Goal: Task Accomplishment & Management: Manage account settings

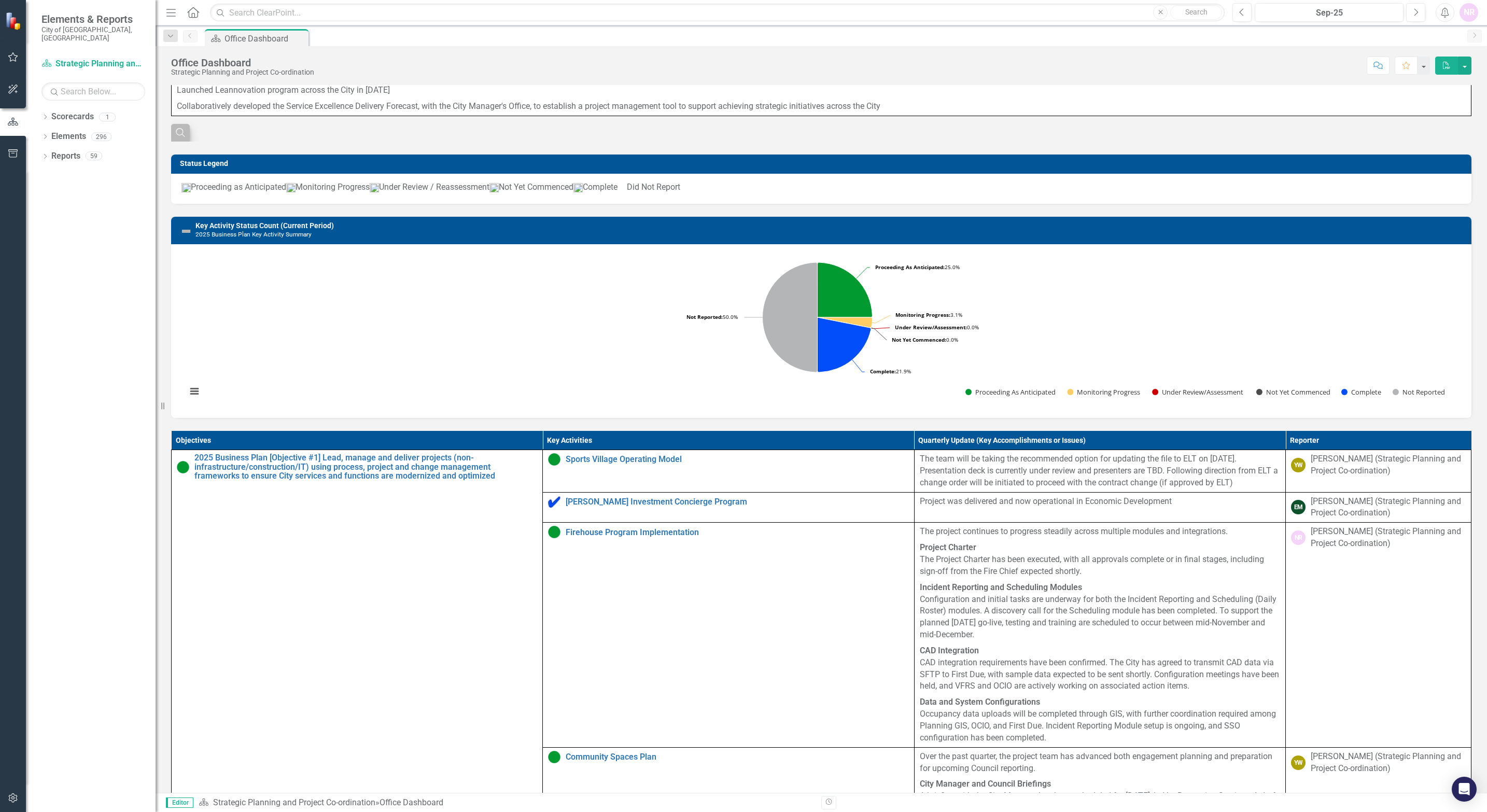
scroll to position [233, 0]
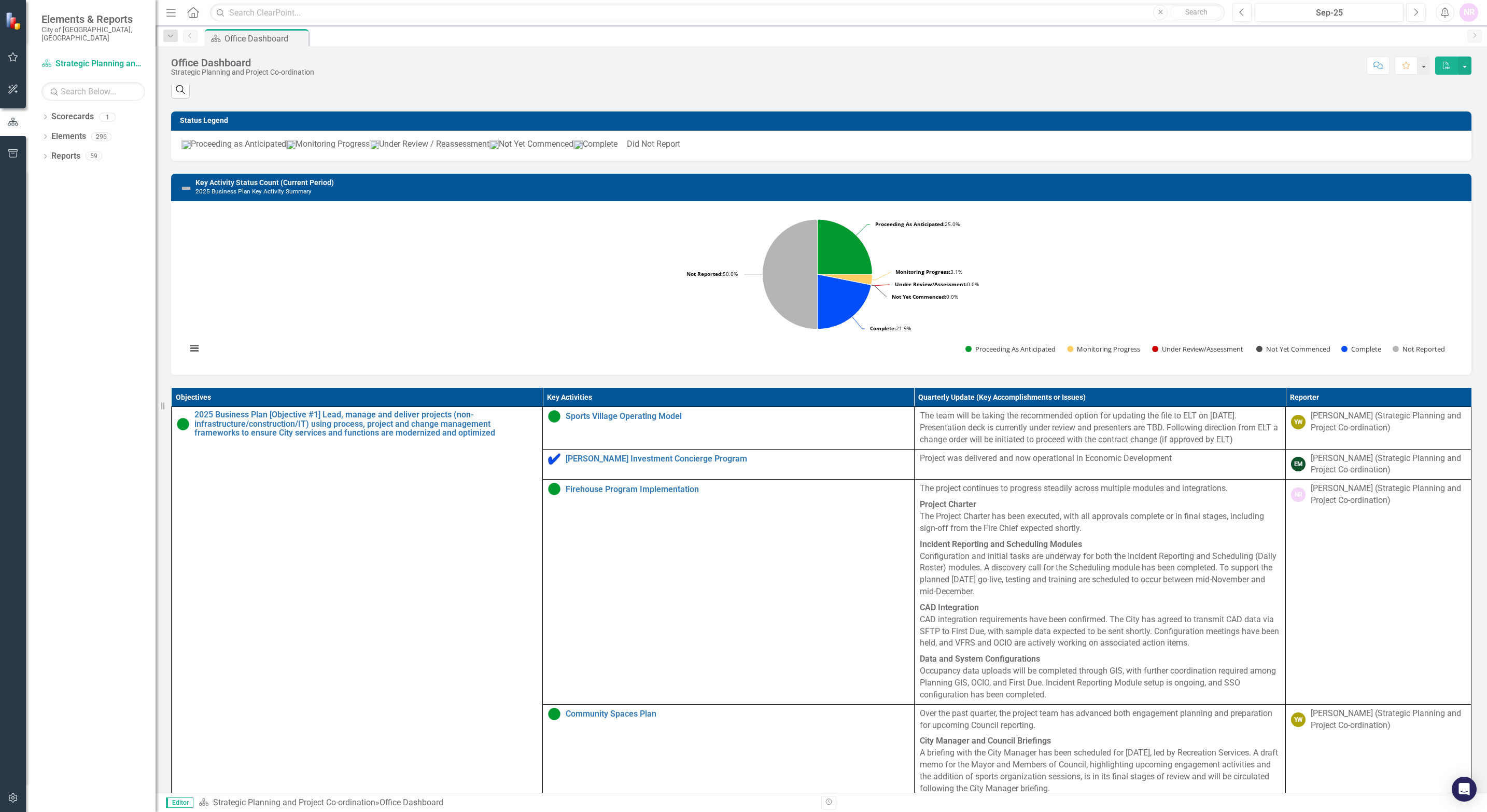
click at [506, 334] on rect "Interactive chart" at bounding box center [817, 287] width 1272 height 155
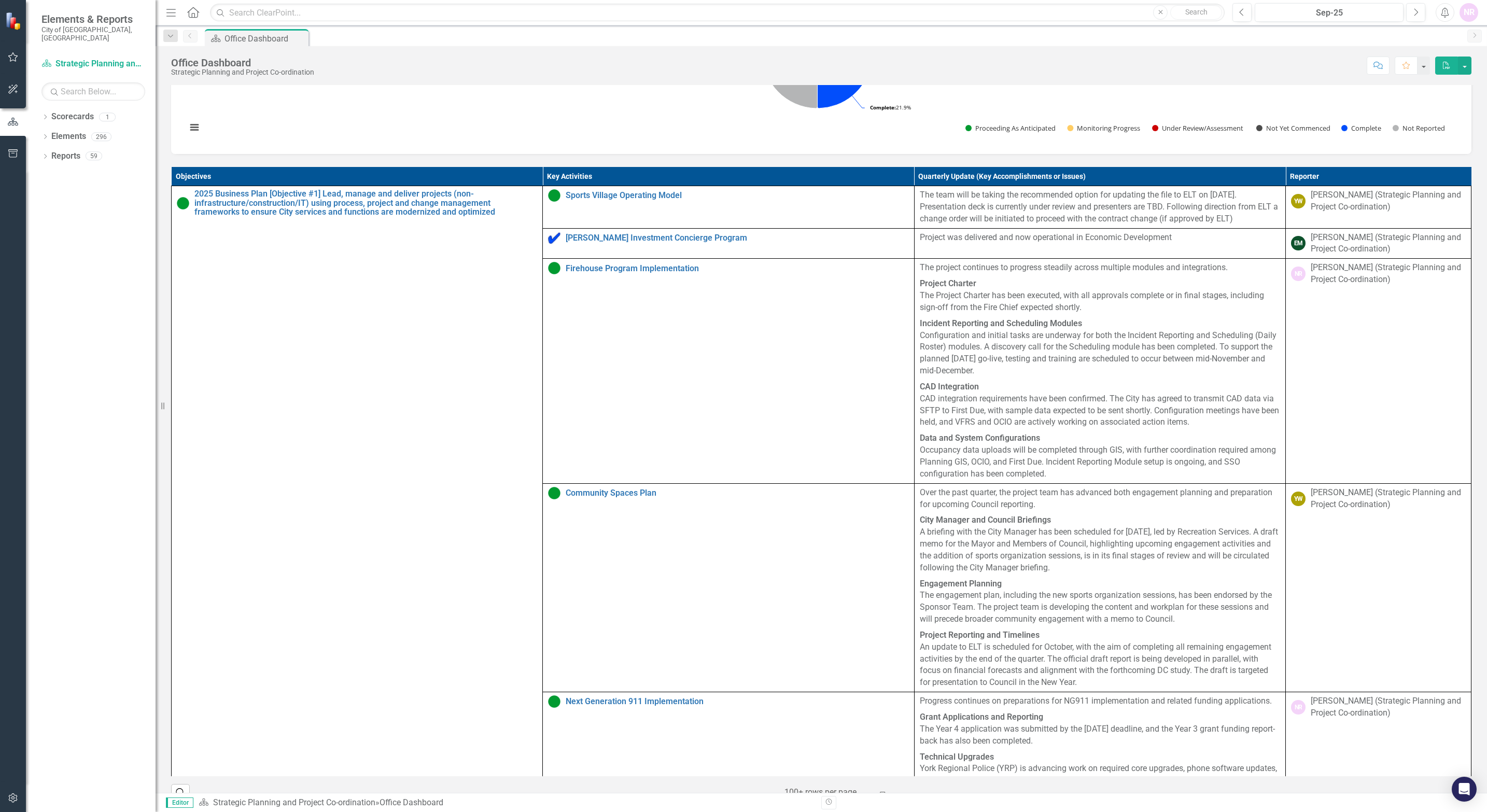
scroll to position [466, 0]
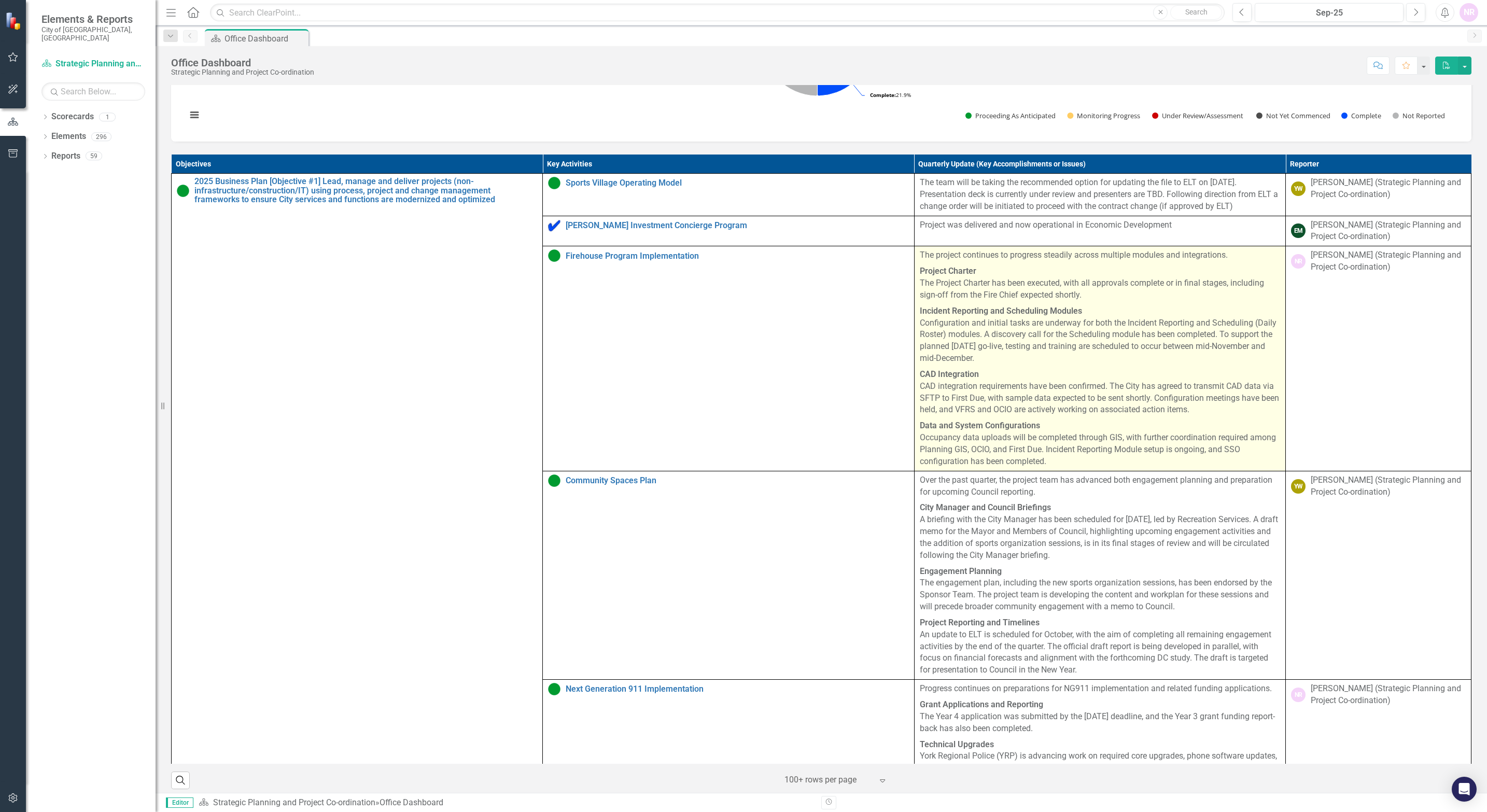
click at [989, 414] on p "CAD Integration CAD integration requirements have been confirmed. The City has …" at bounding box center [1100, 392] width 360 height 52
click at [989, 339] on p "Incident Reporting and Scheduling Modules Configuration and initial tasks are u…" at bounding box center [1100, 334] width 360 height 63
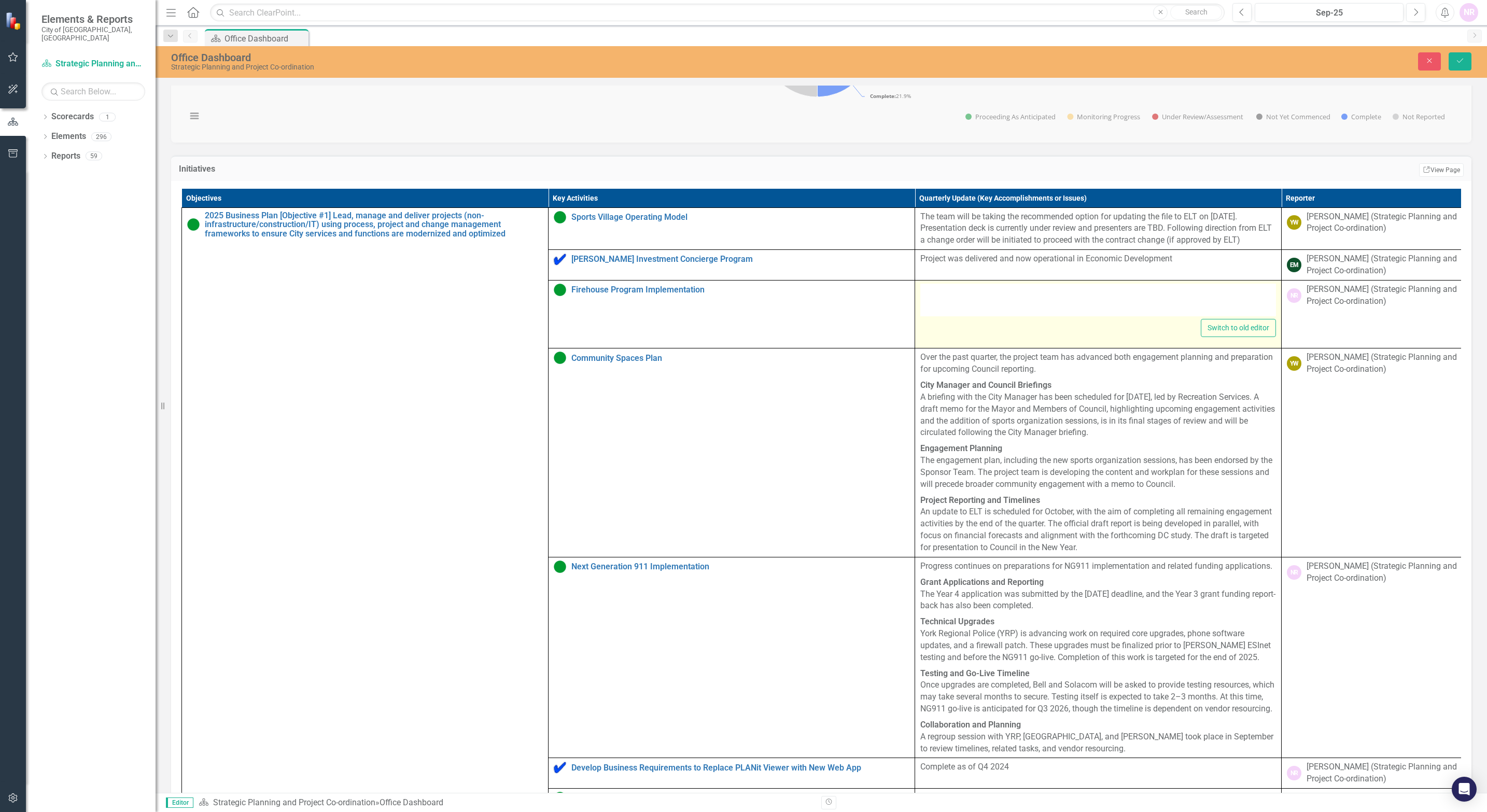
type textarea "<p data-start="125" data-end="211">The project continues to progress steadily a…"
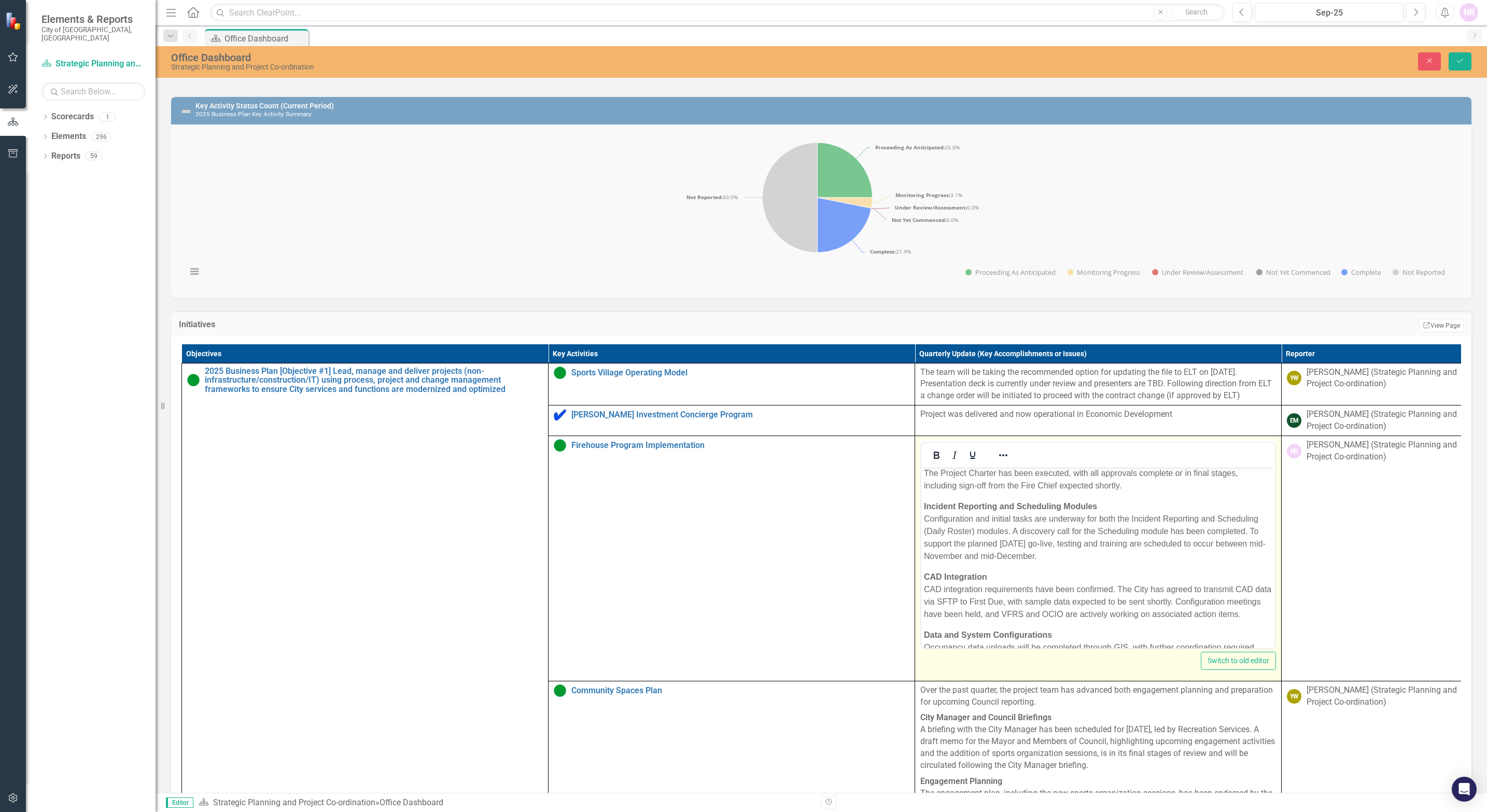
scroll to position [0, 0]
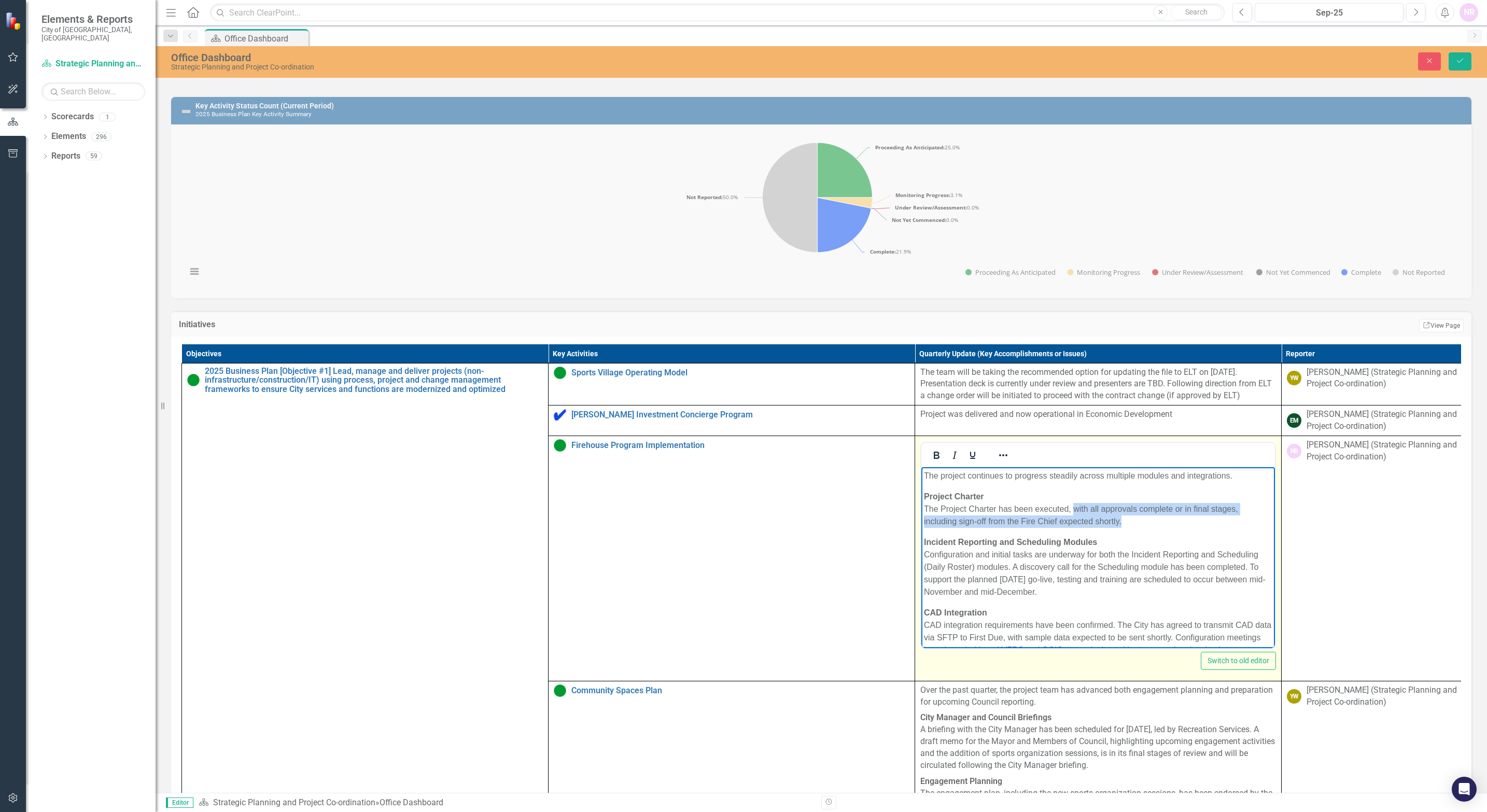
drag, startPoint x: 1123, startPoint y: 521, endPoint x: 1072, endPoint y: 509, distance: 52.4
click at [989, 438] on p "Project Charter The Project Charter has been executed, with all approvals compl…" at bounding box center [1098, 508] width 349 height 37
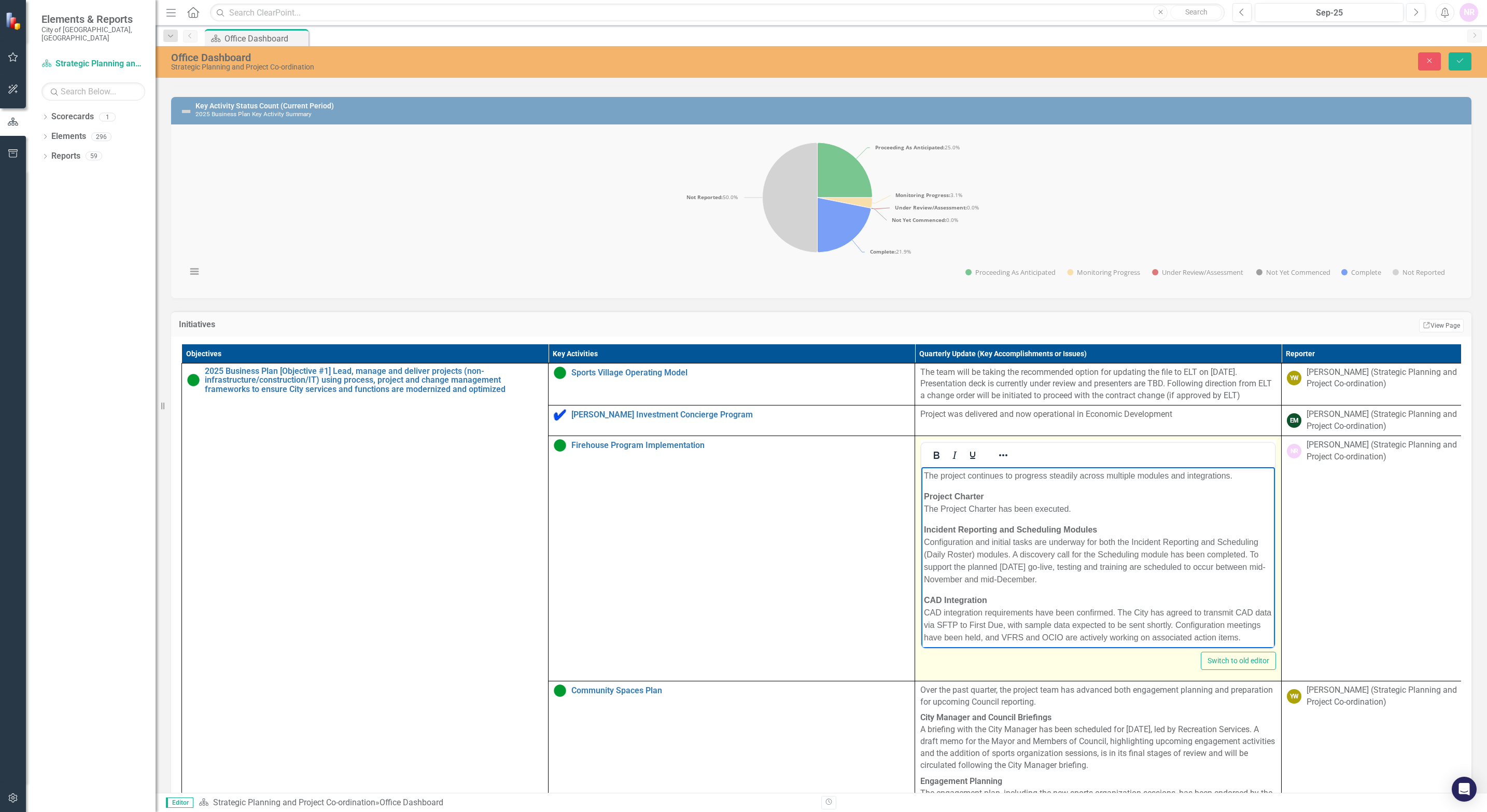
click at [989, 438] on p "Incident Reporting and Scheduling Modules Configuration and initial tasks are u…" at bounding box center [1098, 554] width 349 height 62
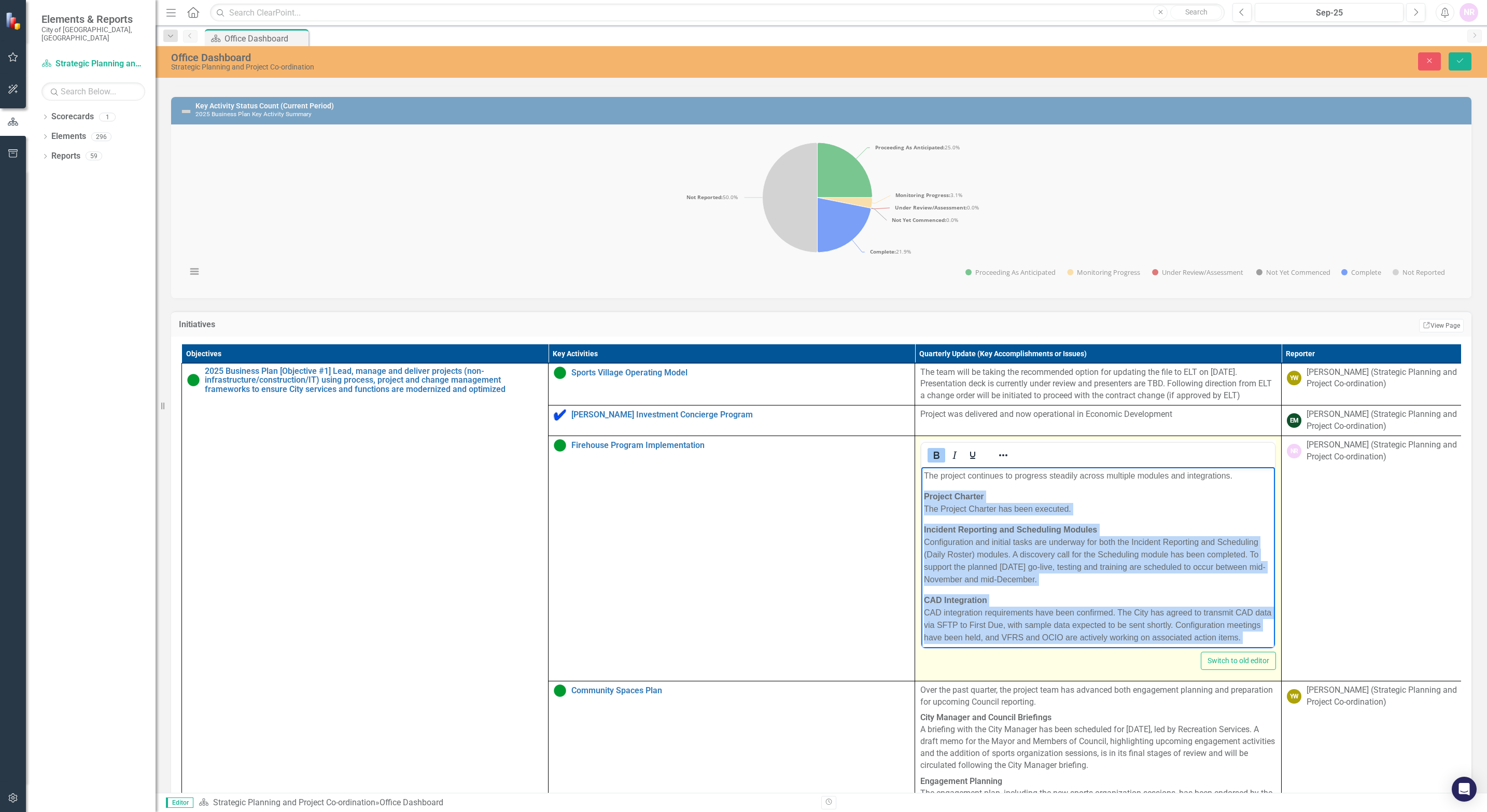
drag, startPoint x: 1087, startPoint y: 629, endPoint x: 1839, endPoint y: 981, distance: 830.3
click at [921, 438] on html "The project continues to progress steadily across multiple modules and integrat…" at bounding box center [1098, 589] width 354 height 245
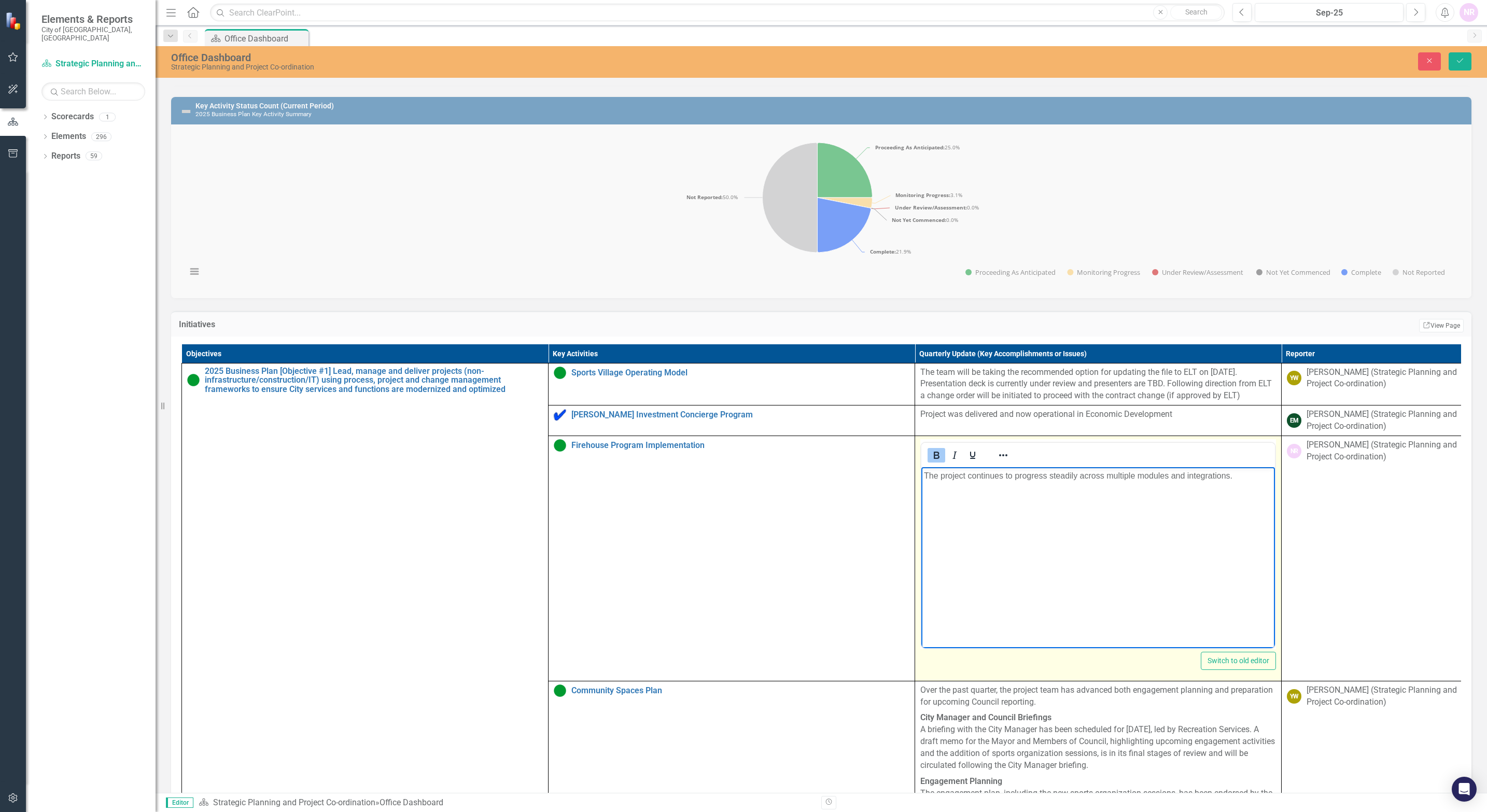
click at [989, 438] on p "The project continues to progress steadily across multiple modules and integrat…" at bounding box center [1098, 475] width 349 height 12
click at [989, 438] on body "The project continues to progress steadily across multiple modules and integrat…" at bounding box center [1098, 544] width 354 height 155
click at [947, 438] on body "The project continues to progress steadily across multiple modules and integrat…" at bounding box center [1098, 544] width 354 height 155
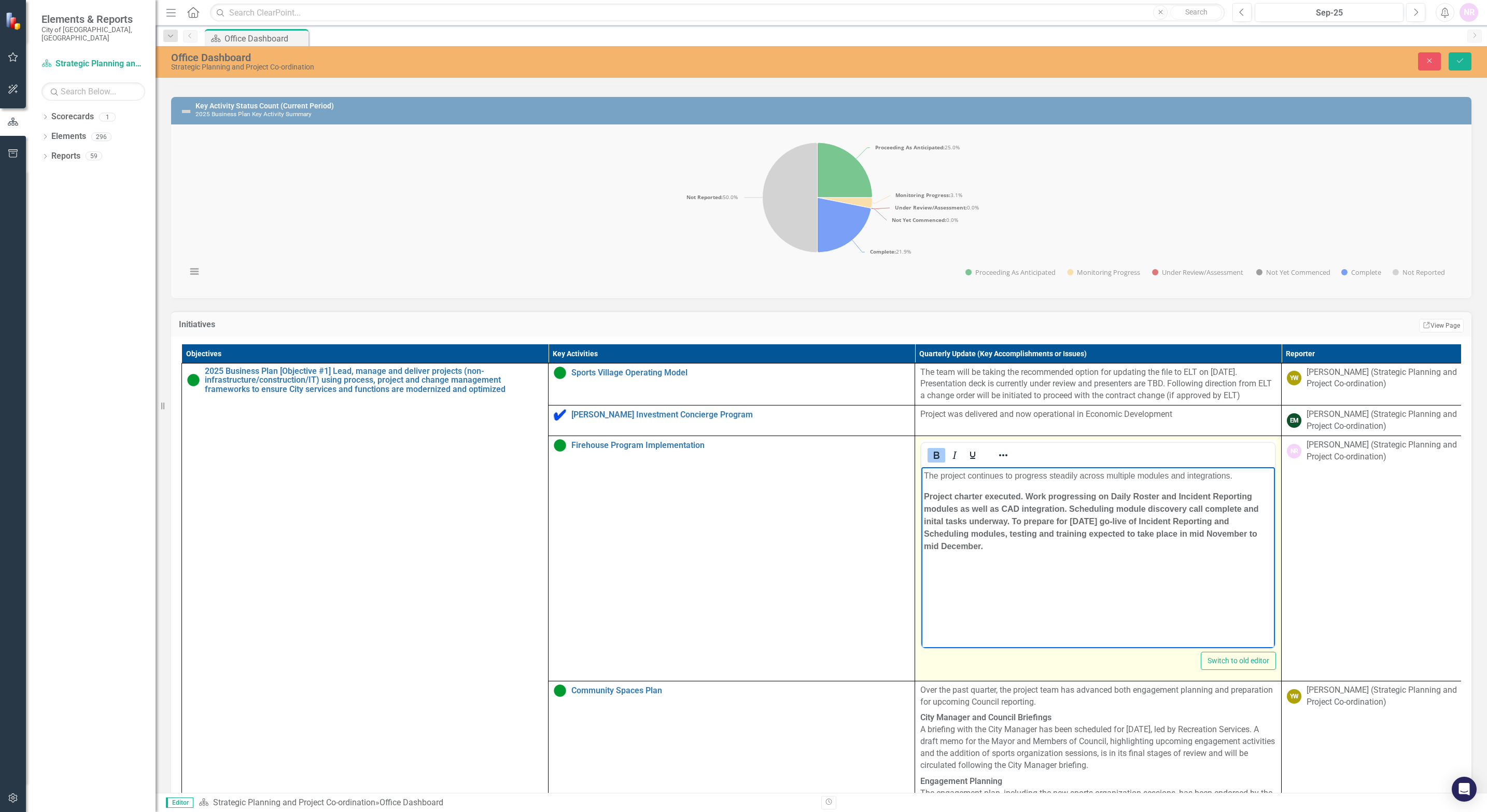
drag, startPoint x: 986, startPoint y: 551, endPoint x: 1820, endPoint y: 972, distance: 934.2
click at [921, 438] on html "The project continues to progress steadily across multiple modules and integrat…" at bounding box center [1098, 544] width 354 height 155
click at [989, 438] on body "The project continues to progress steadily across multiple modules and integrat…" at bounding box center [1098, 544] width 354 height 155
click at [989, 438] on p "Project charter executed. Work progressing on Daily Roster and Incident Reporti…" at bounding box center [1098, 514] width 349 height 50
drag, startPoint x: 1225, startPoint y: 509, endPoint x: 1013, endPoint y: 506, distance: 212.0
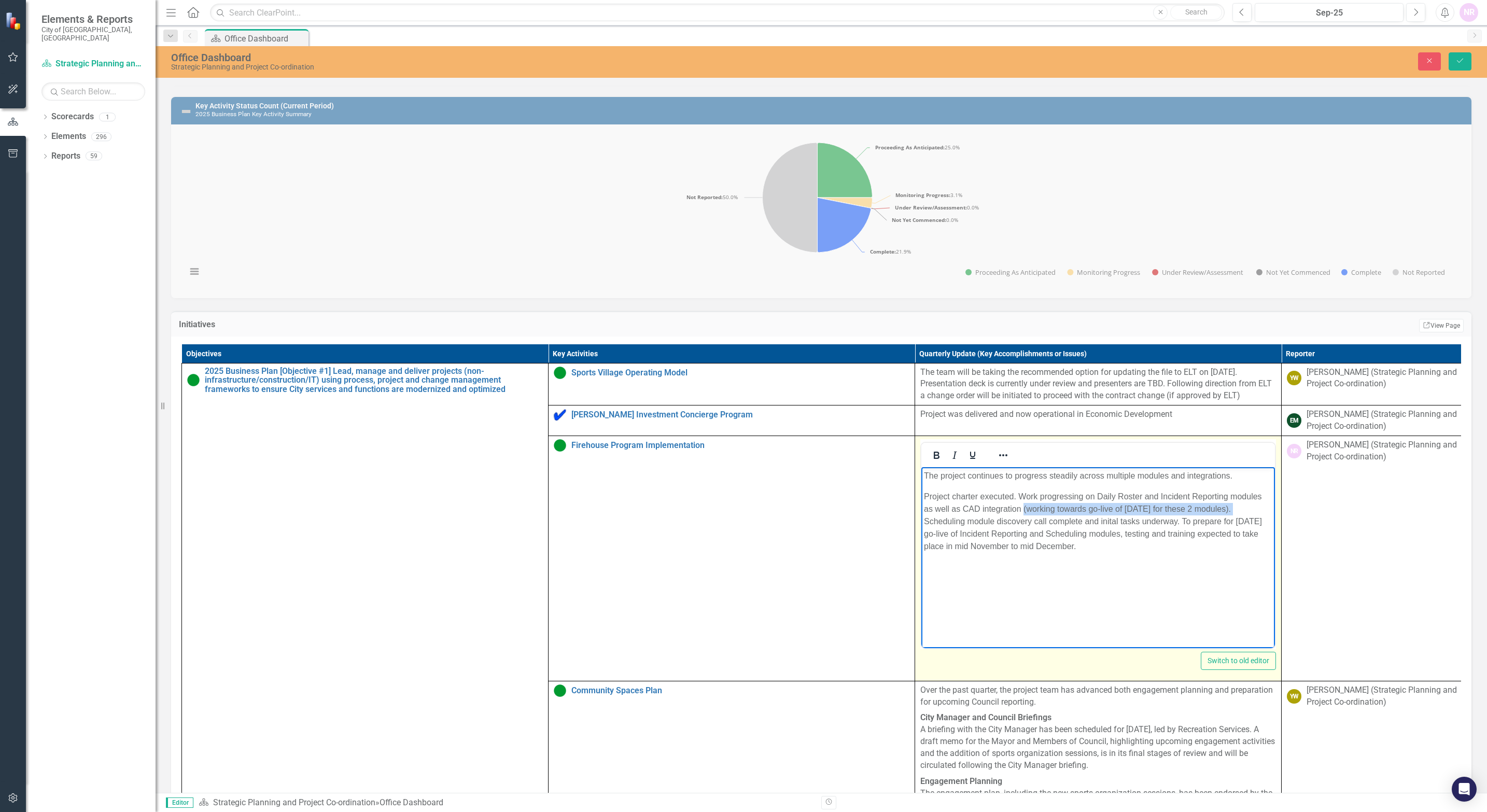
click at [989, 438] on p "Project charter executed. Work progressing on Daily Roster and Incident Reporti…" at bounding box center [1098, 521] width 349 height 62
click at [989, 438] on p "Project charter executed. Work progressing on Daily Roster and Incident Reporti…" at bounding box center [1098, 514] width 349 height 50
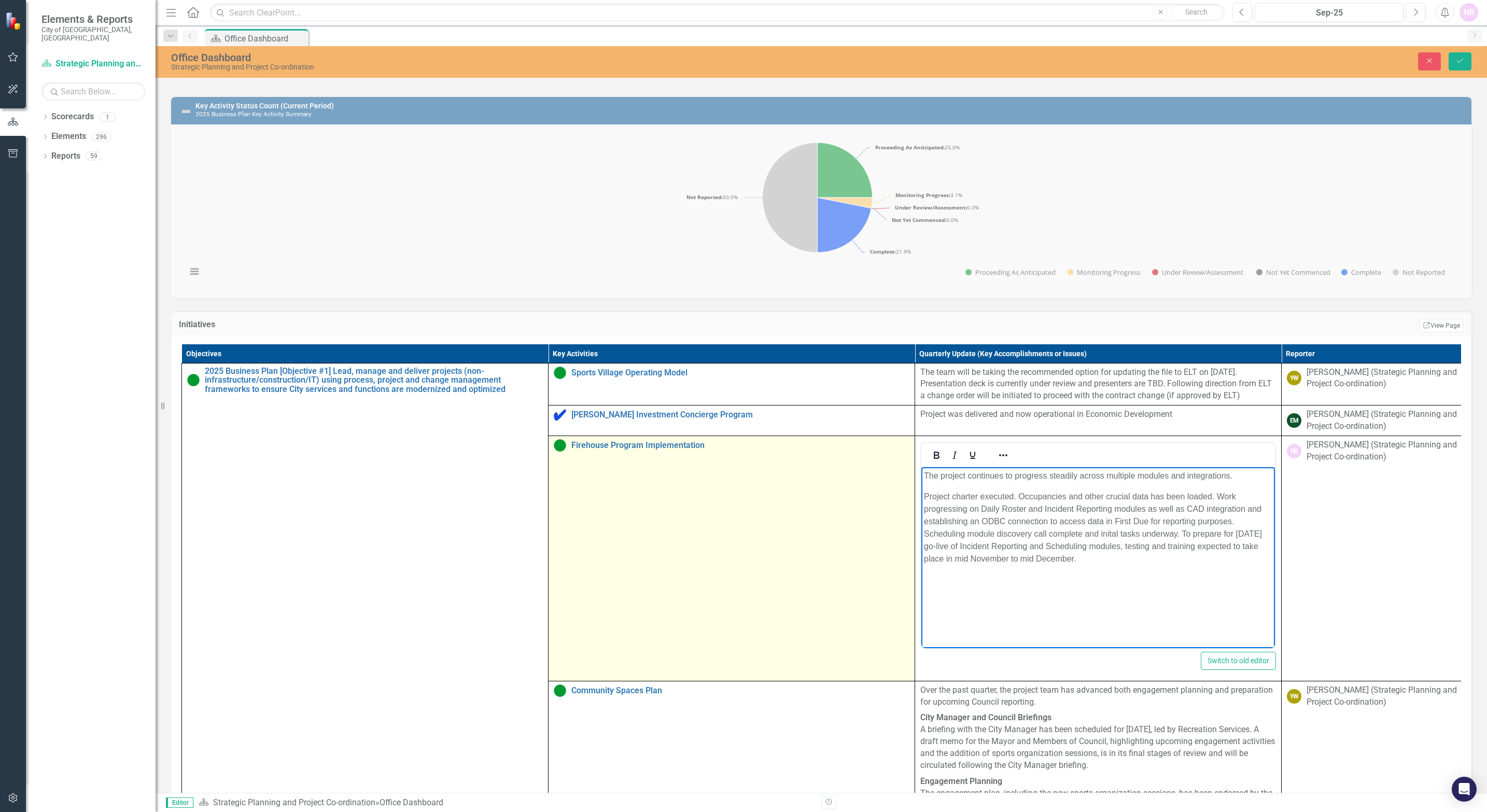
click at [849, 438] on td "Firehouse Program Implementation Edit Edit Key Activity Link Open Element" at bounding box center [732, 558] width 367 height 245
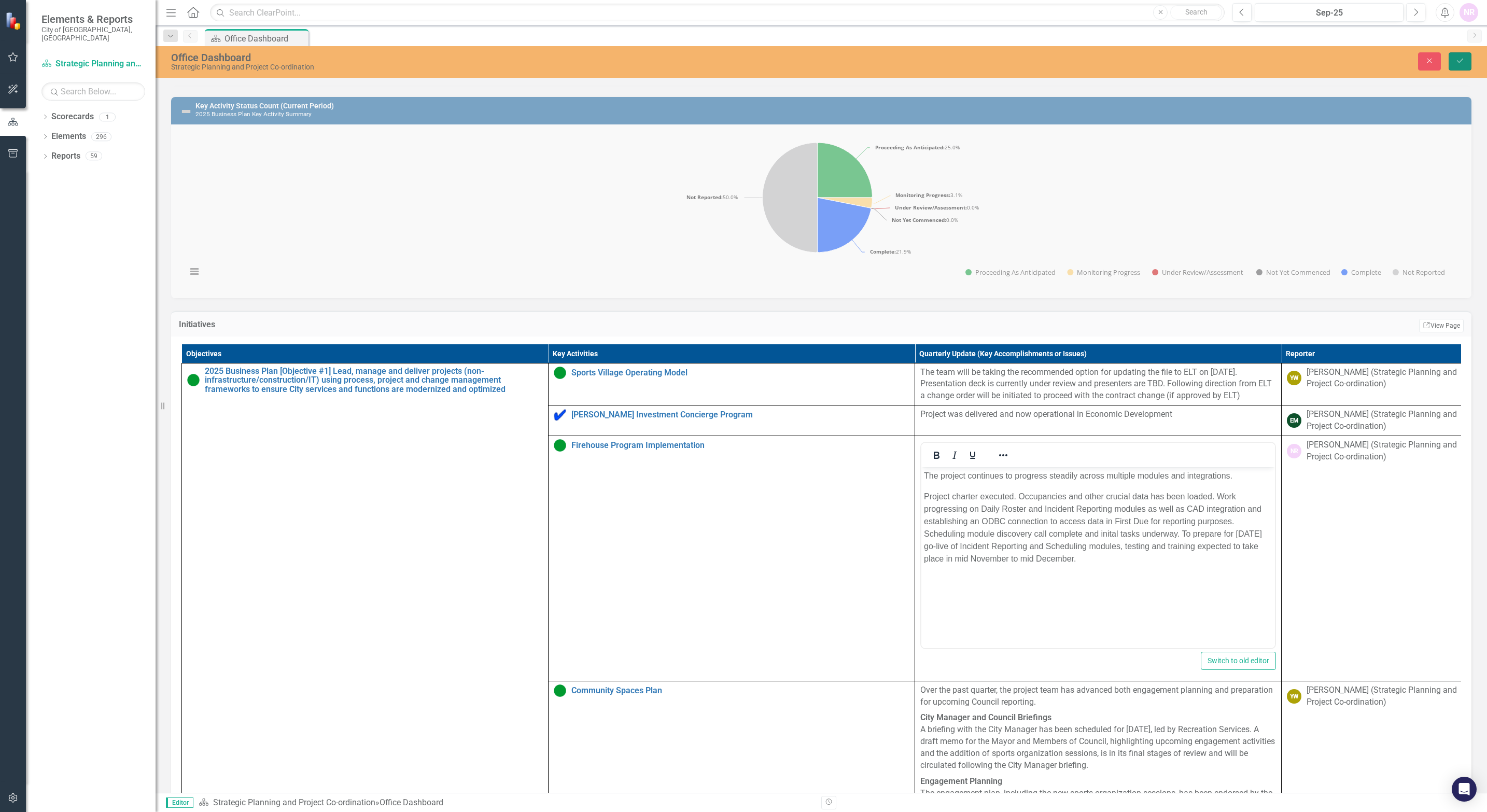
click at [989, 61] on icon "Save" at bounding box center [1459, 61] width 9 height 7
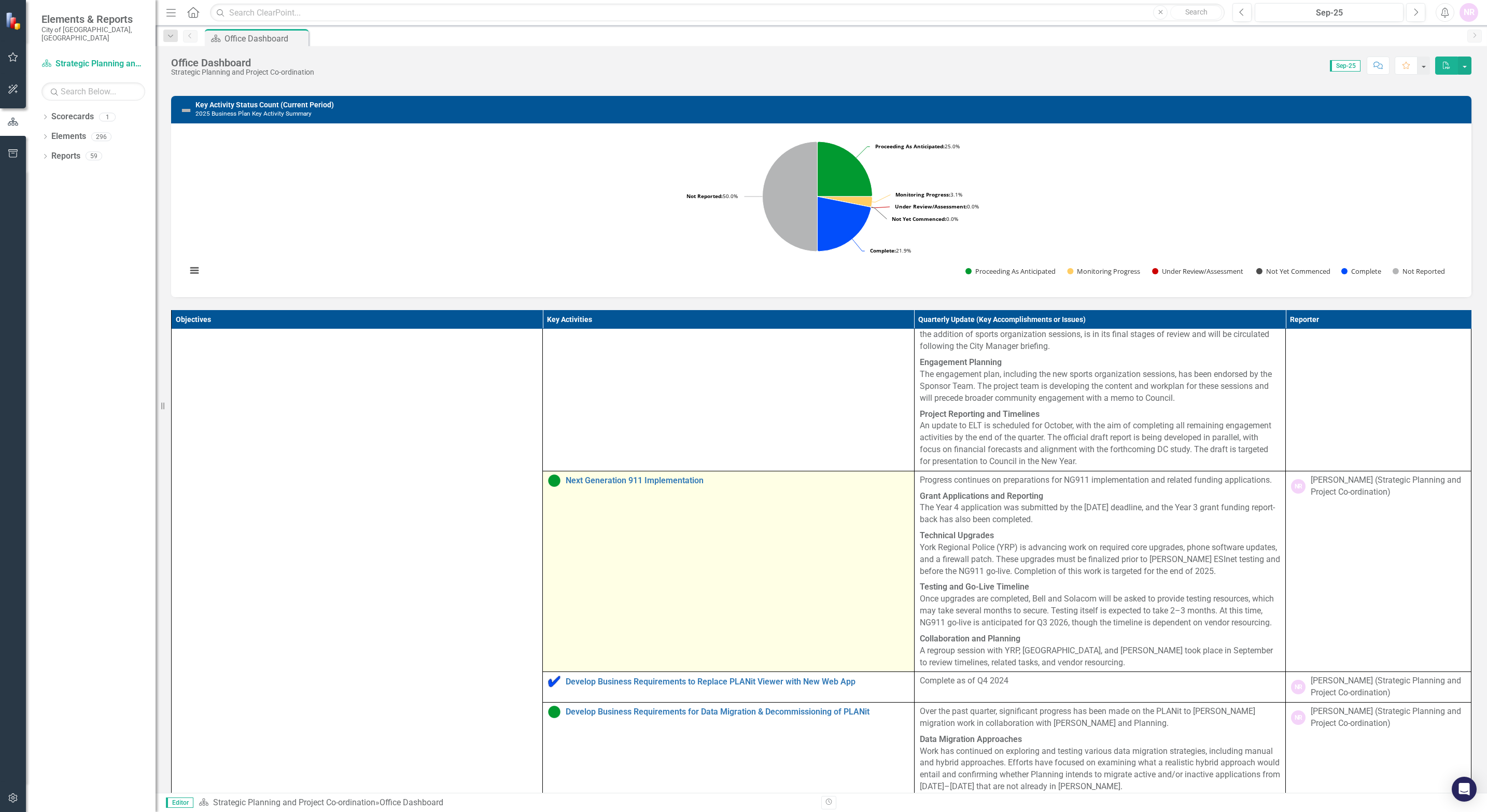
scroll to position [155, 0]
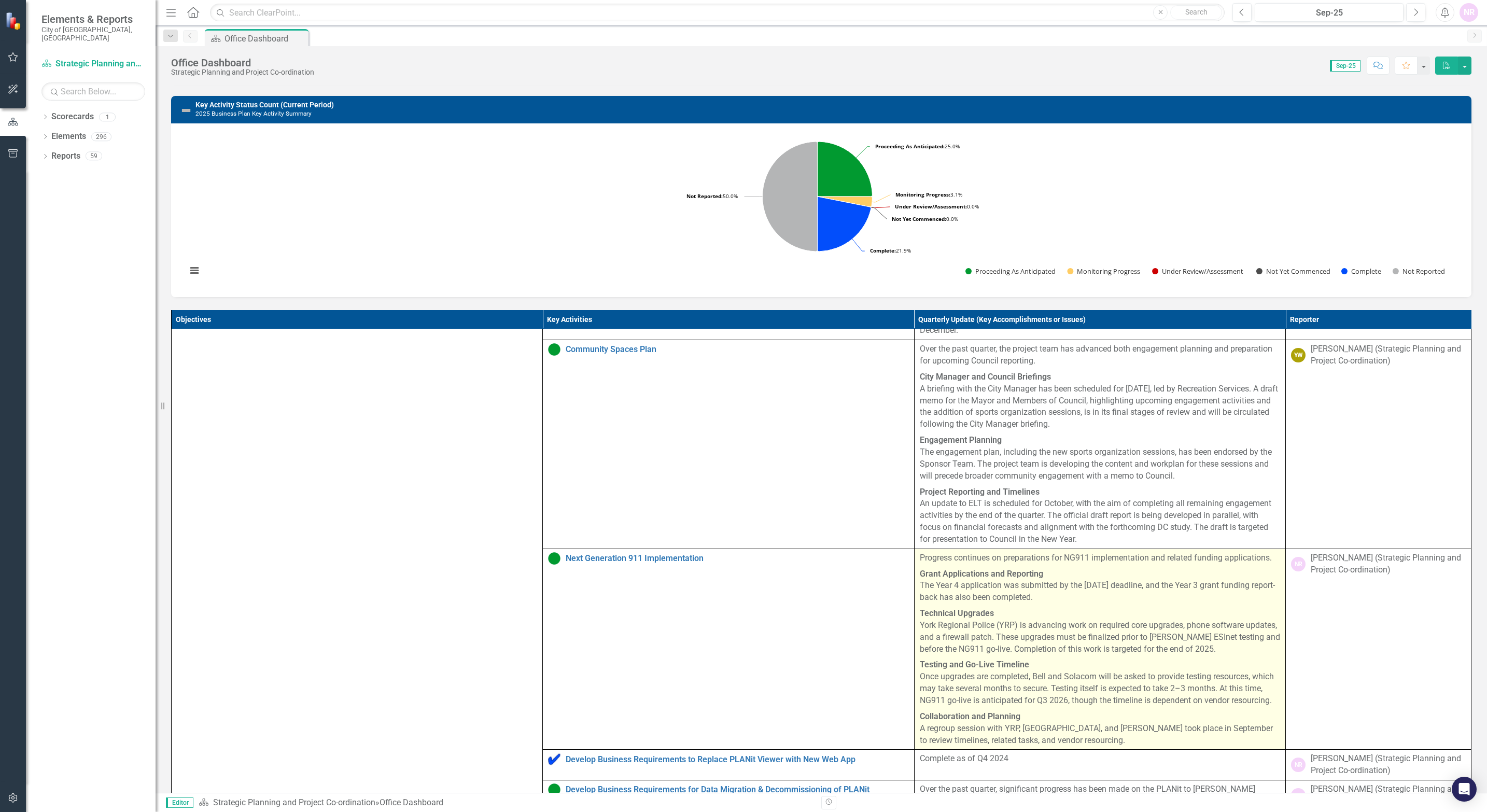
click at [989, 438] on p "Technical Upgrades York Regional Police (YRP) is advancing work on required cor…" at bounding box center [1100, 631] width 360 height 52
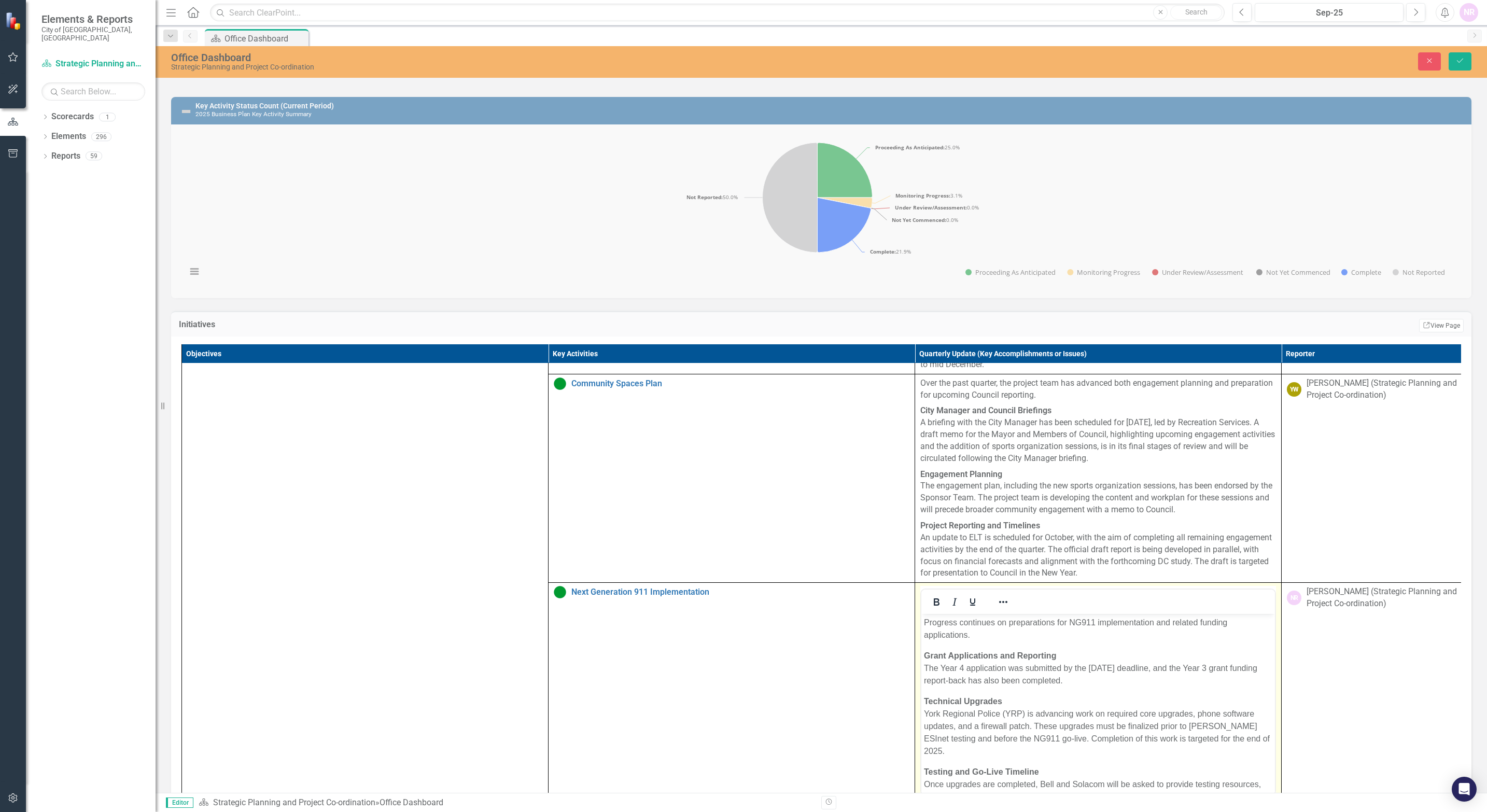
scroll to position [0, 0]
click at [989, 438] on p "Technical Upgrades York Regional Police (YRP) is advancing work on required cor…" at bounding box center [1098, 726] width 349 height 62
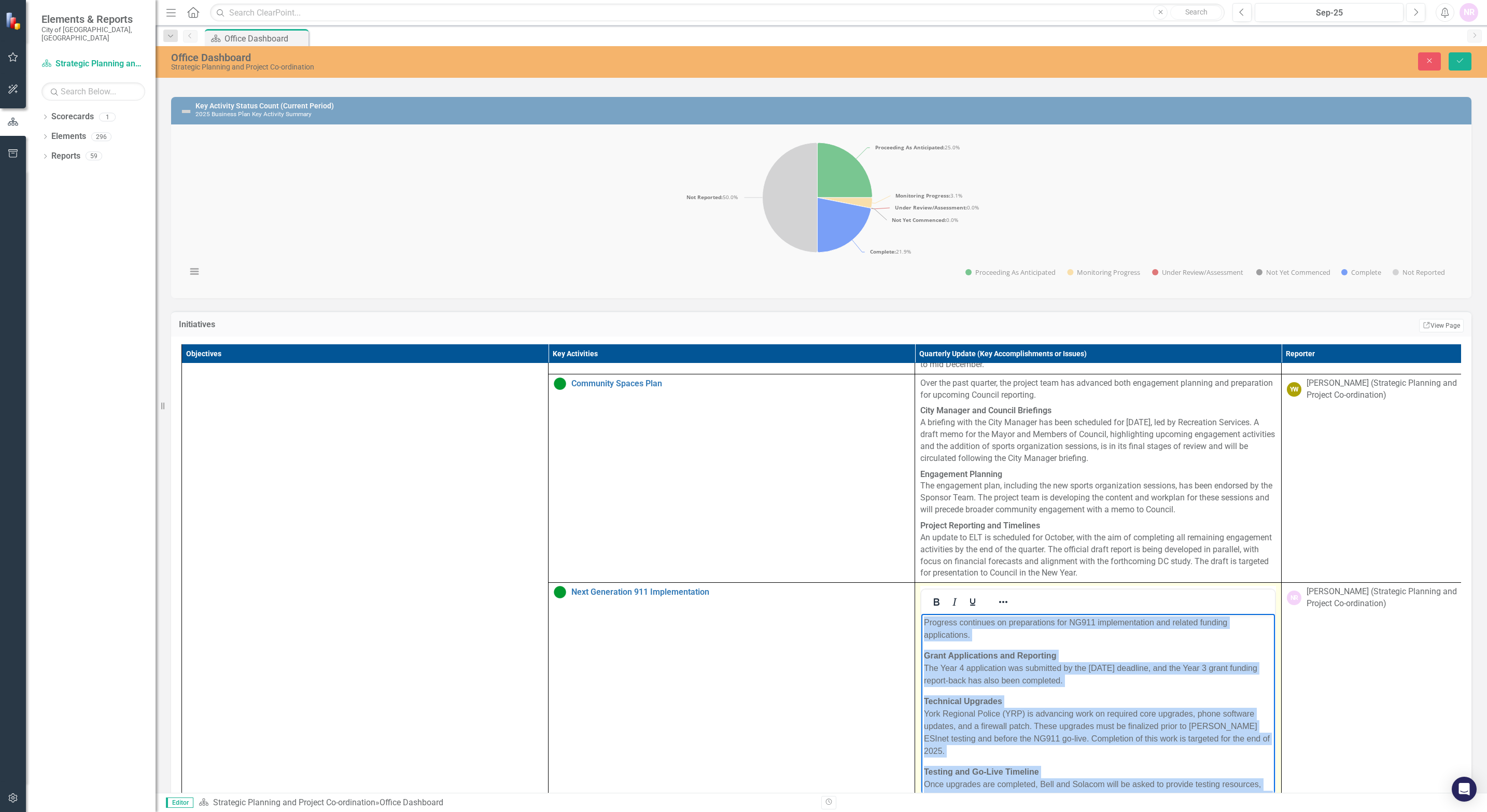
paste body "Rich Text Area. Press ALT-0 for help."
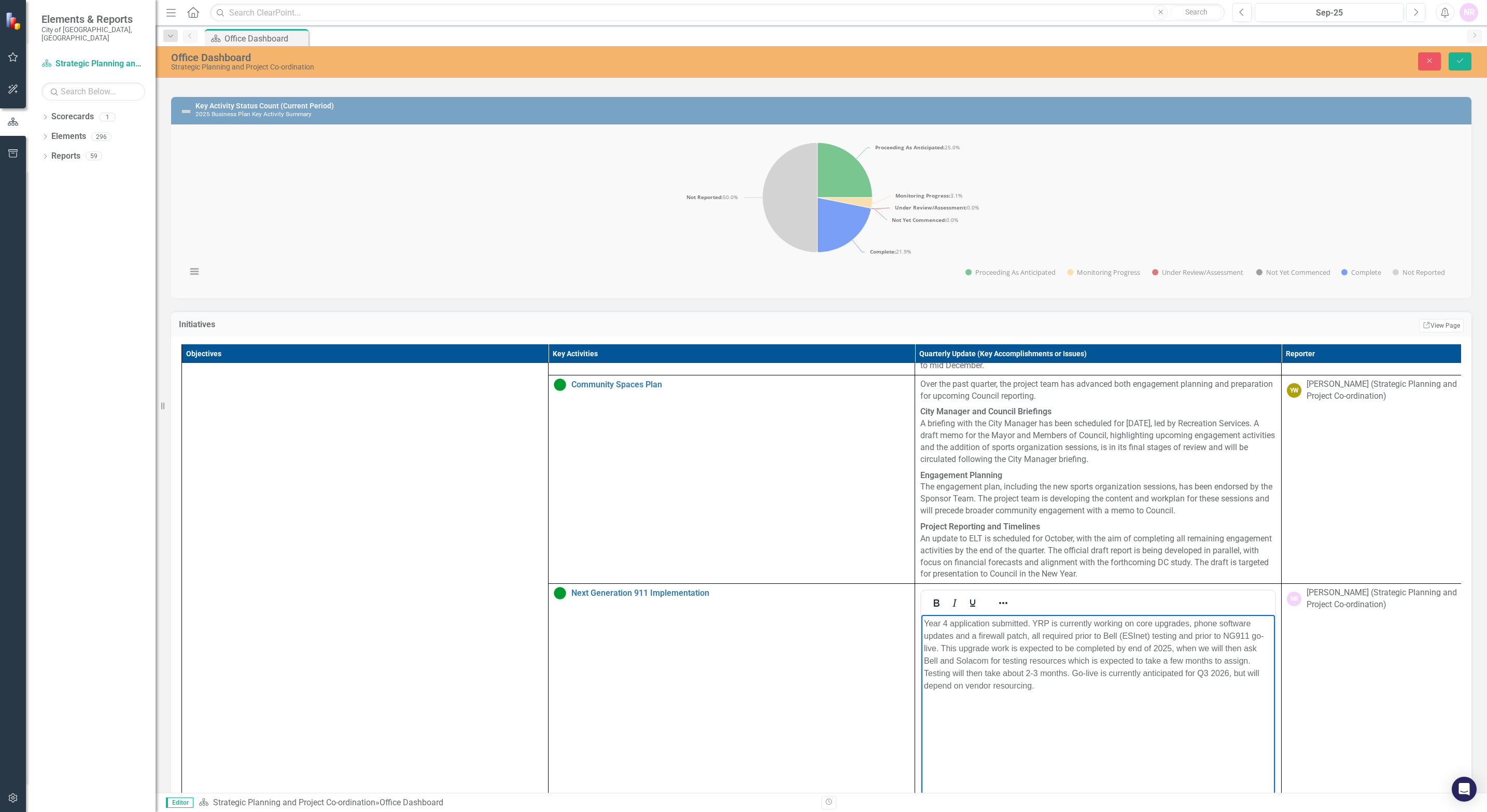
scroll to position [155, 0]
click at [950, 438] on p "Year 4 application submitted. YRP is currently working on core upgrades, phone …" at bounding box center [1098, 654] width 349 height 75
click at [989, 62] on icon "submit" at bounding box center [1459, 61] width 7 height 4
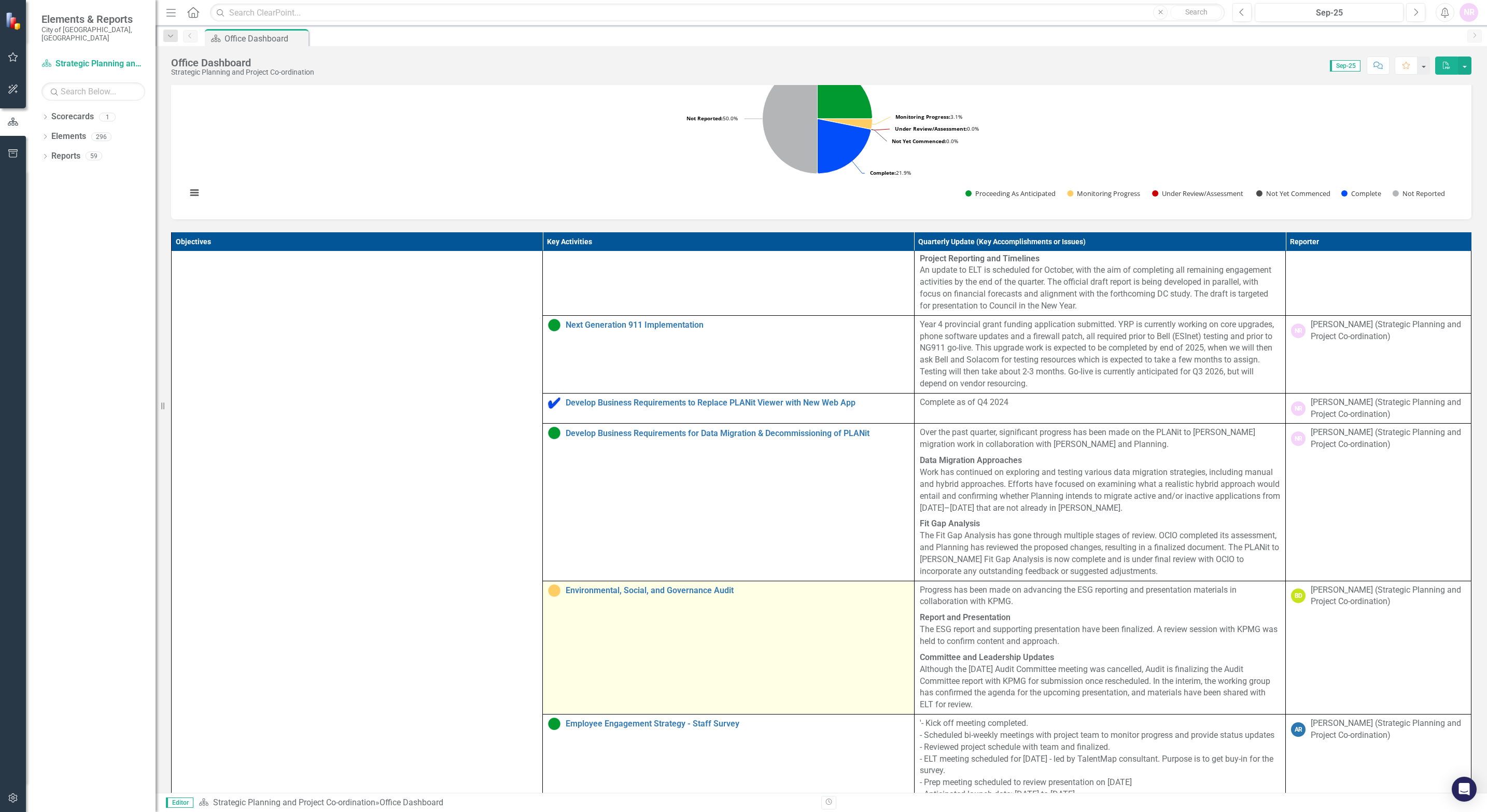
scroll to position [233, 0]
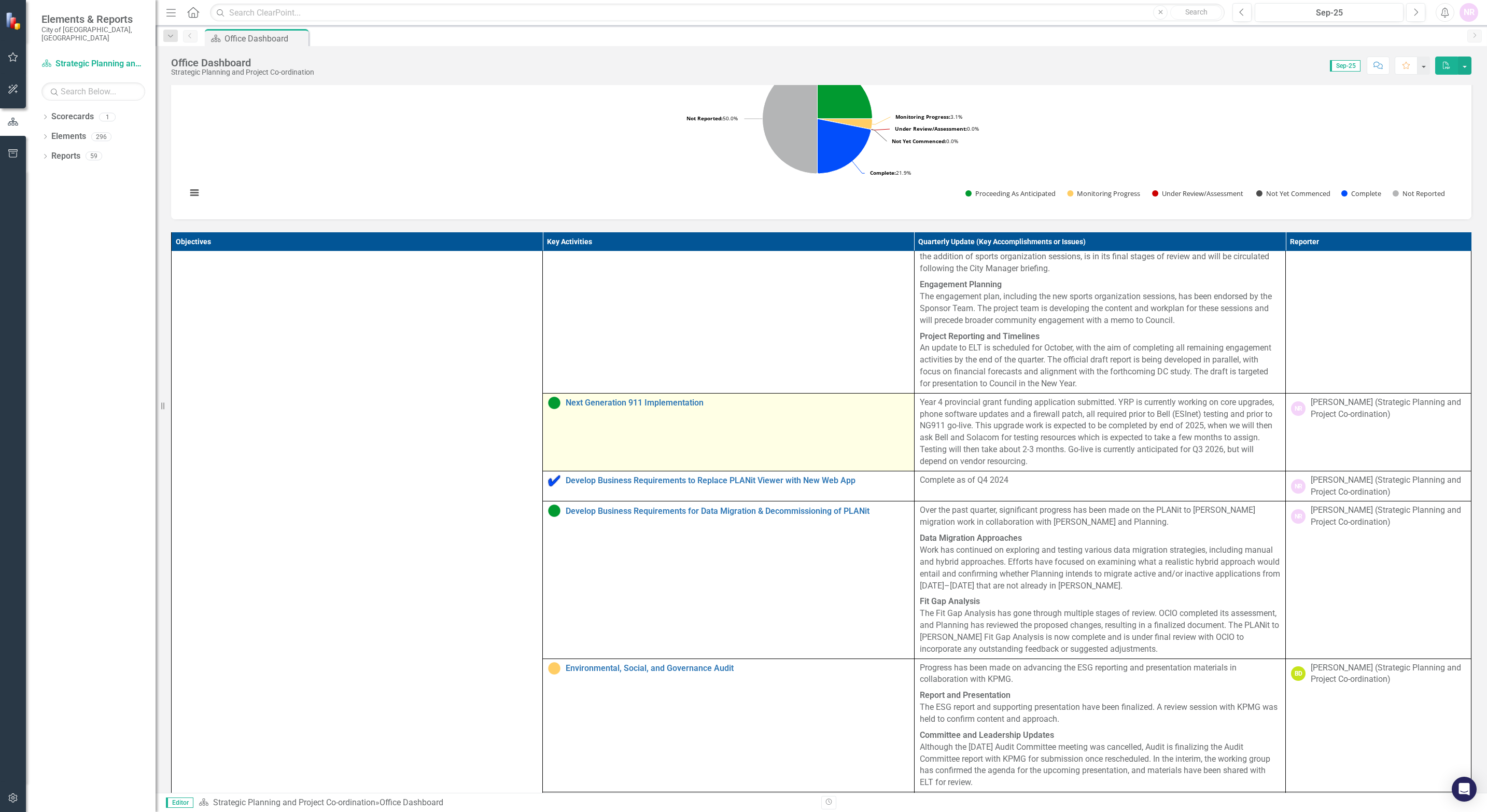
click at [846, 438] on td "Next Generation 911 Implementation Edit Edit Key Activity Link Open Element" at bounding box center [728, 431] width 371 height 78
click at [674, 407] on link "Next Generation 911 Implementation" at bounding box center [737, 402] width 343 height 9
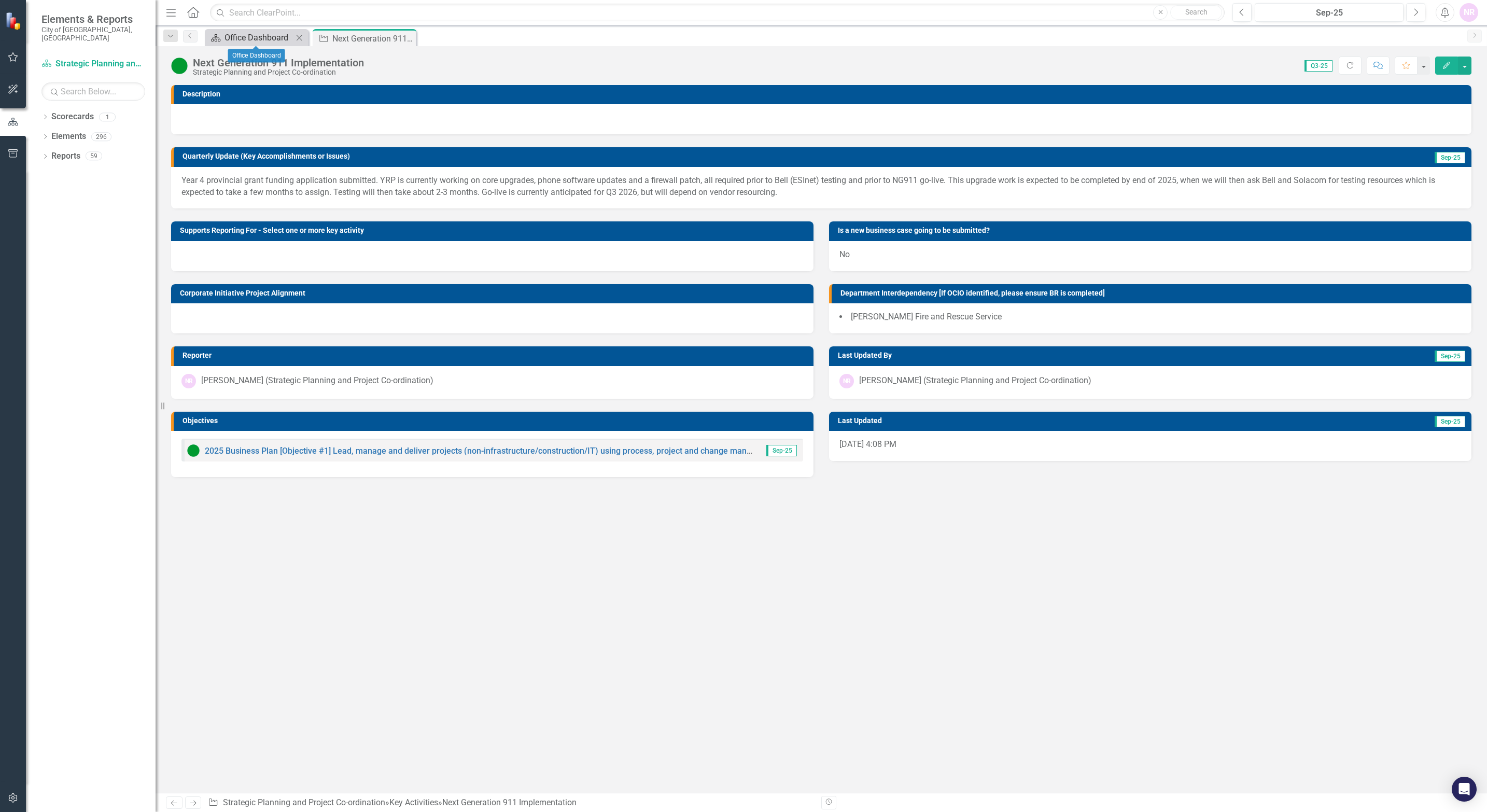
click at [251, 41] on div "Office Dashboard" at bounding box center [259, 38] width 68 height 13
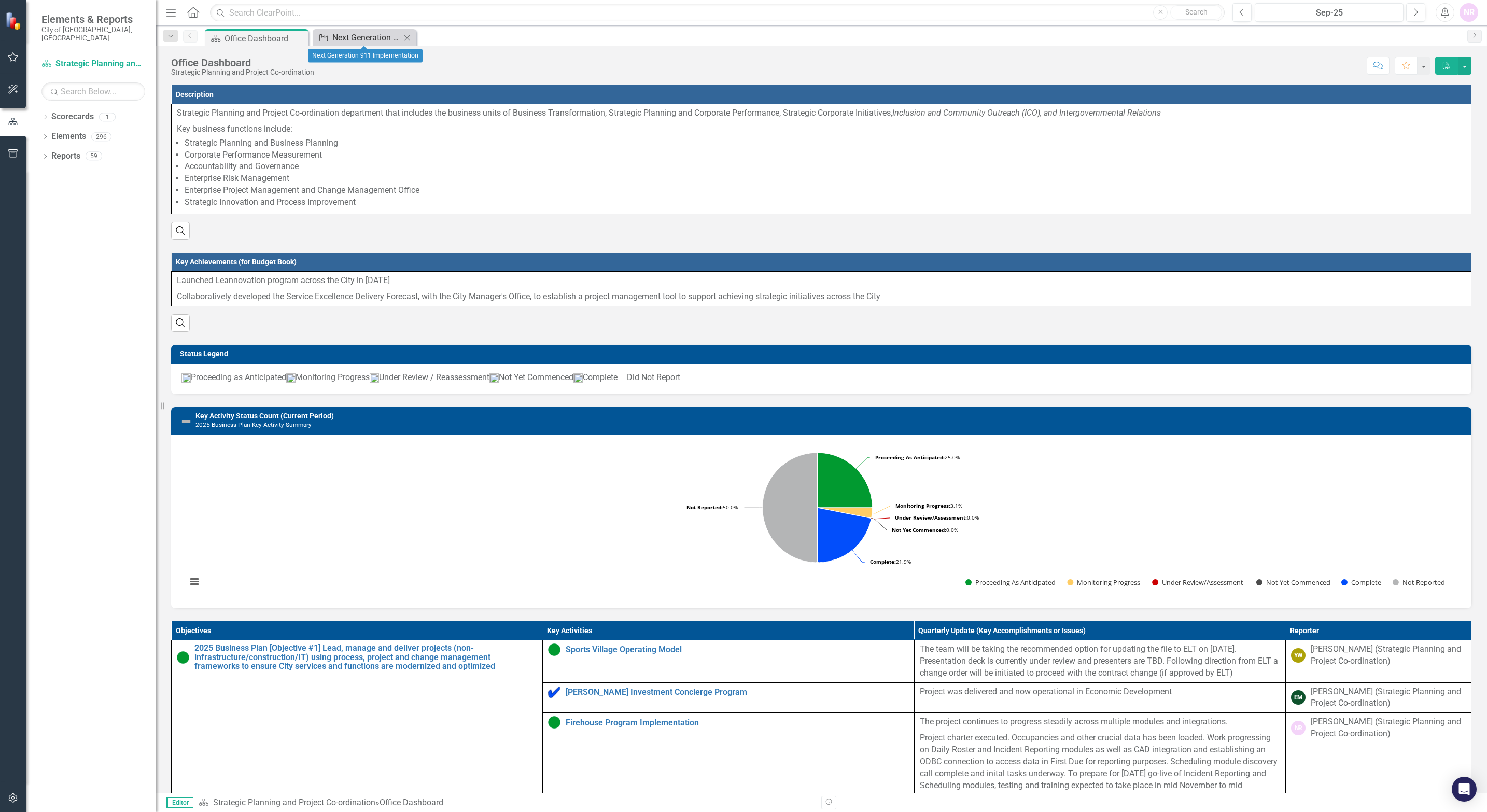
click at [347, 38] on div "Next Generation 911 Implementation" at bounding box center [366, 38] width 68 height 13
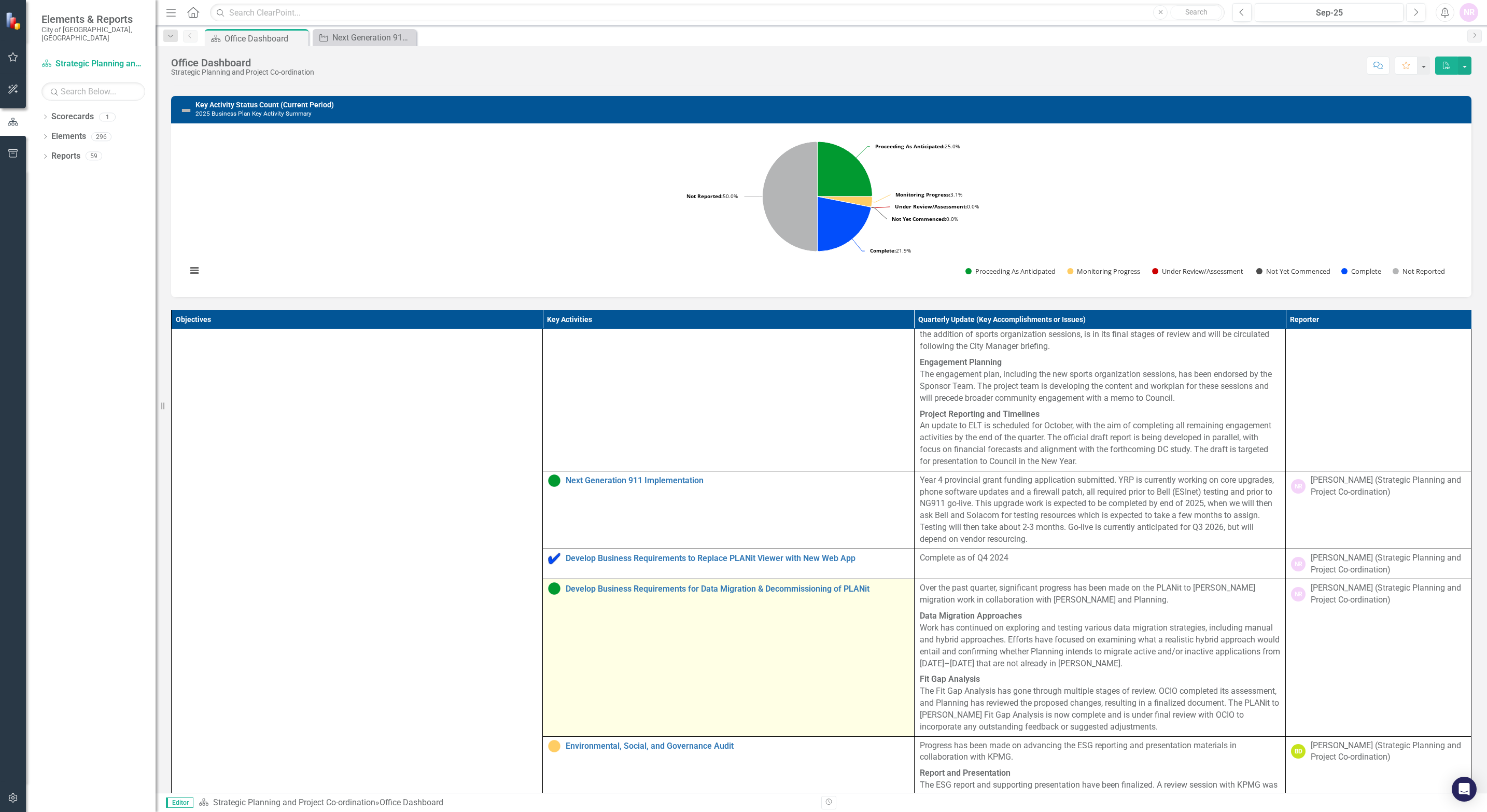
scroll to position [311, 0]
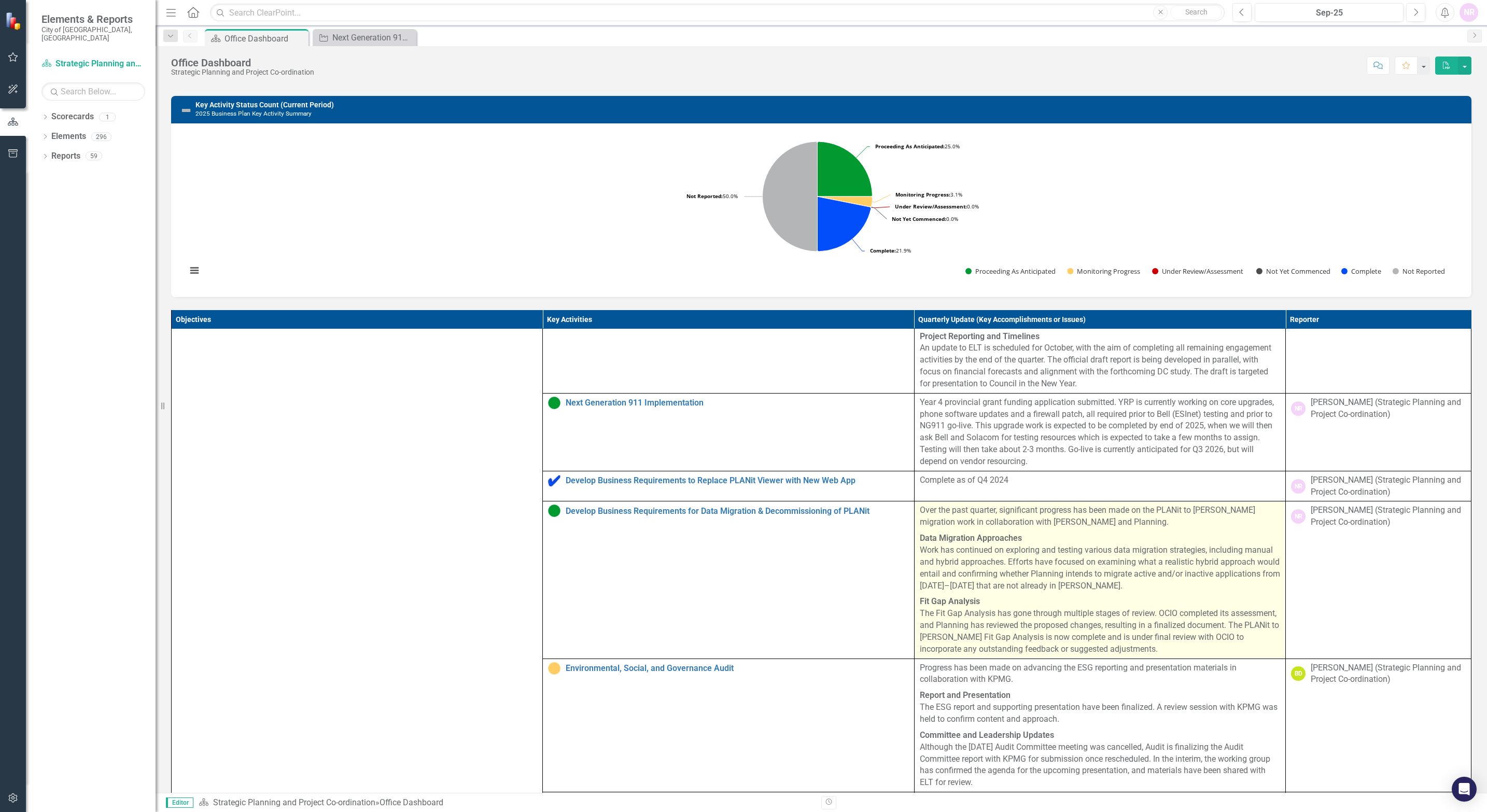
click at [989, 438] on p "Fit Gap Analysis The Fit Gap Analysis has gone through multiple stages of revie…" at bounding box center [1100, 624] width 360 height 61
click at [989, 438] on p "Data Migration Approaches Work has continued on exploring and testing various d…" at bounding box center [1100, 561] width 360 height 63
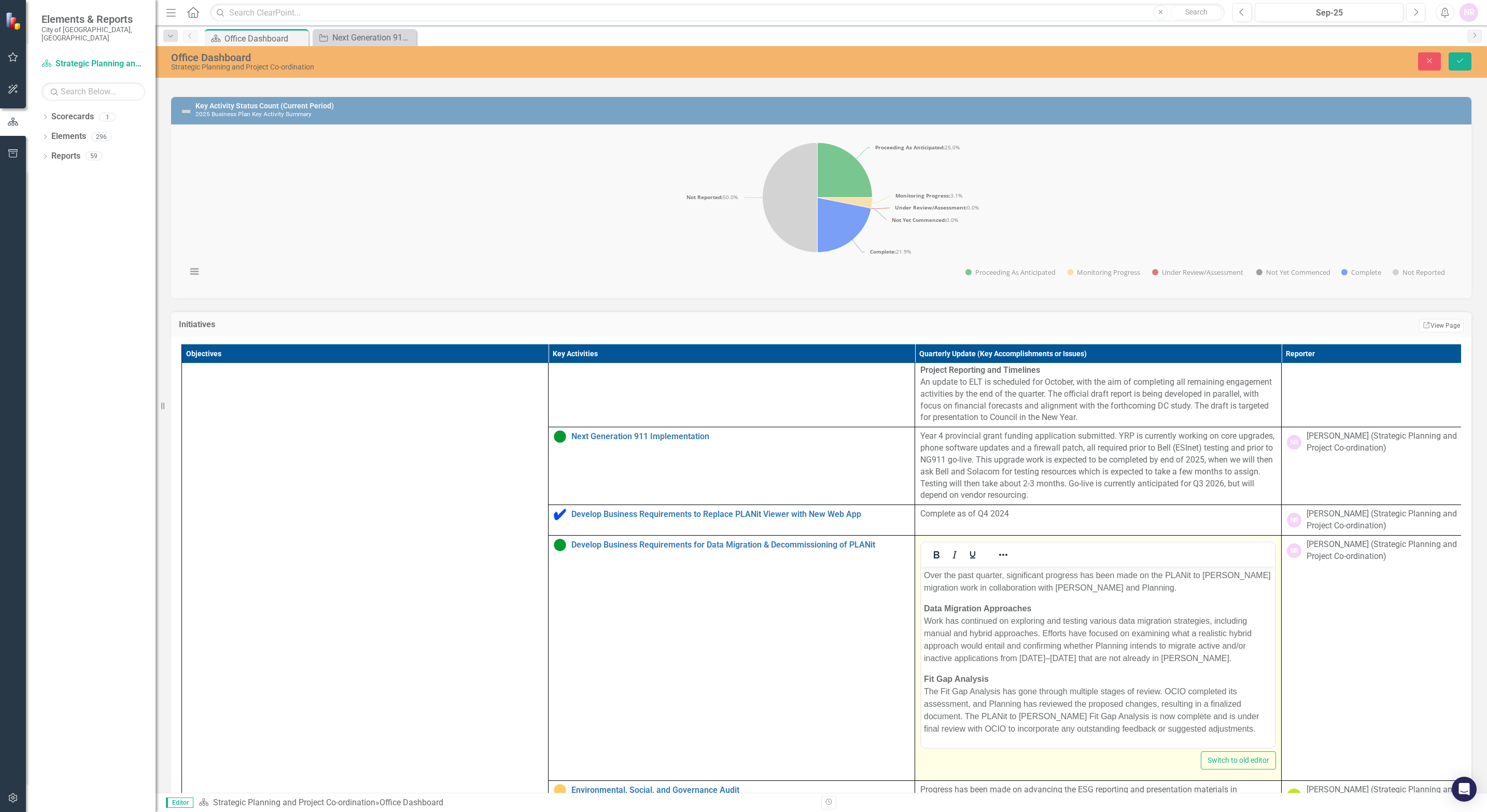
scroll to position [0, 0]
click at [989, 438] on p "Data Migration Approaches Work has continued on exploring and testing various d…" at bounding box center [1098, 633] width 349 height 62
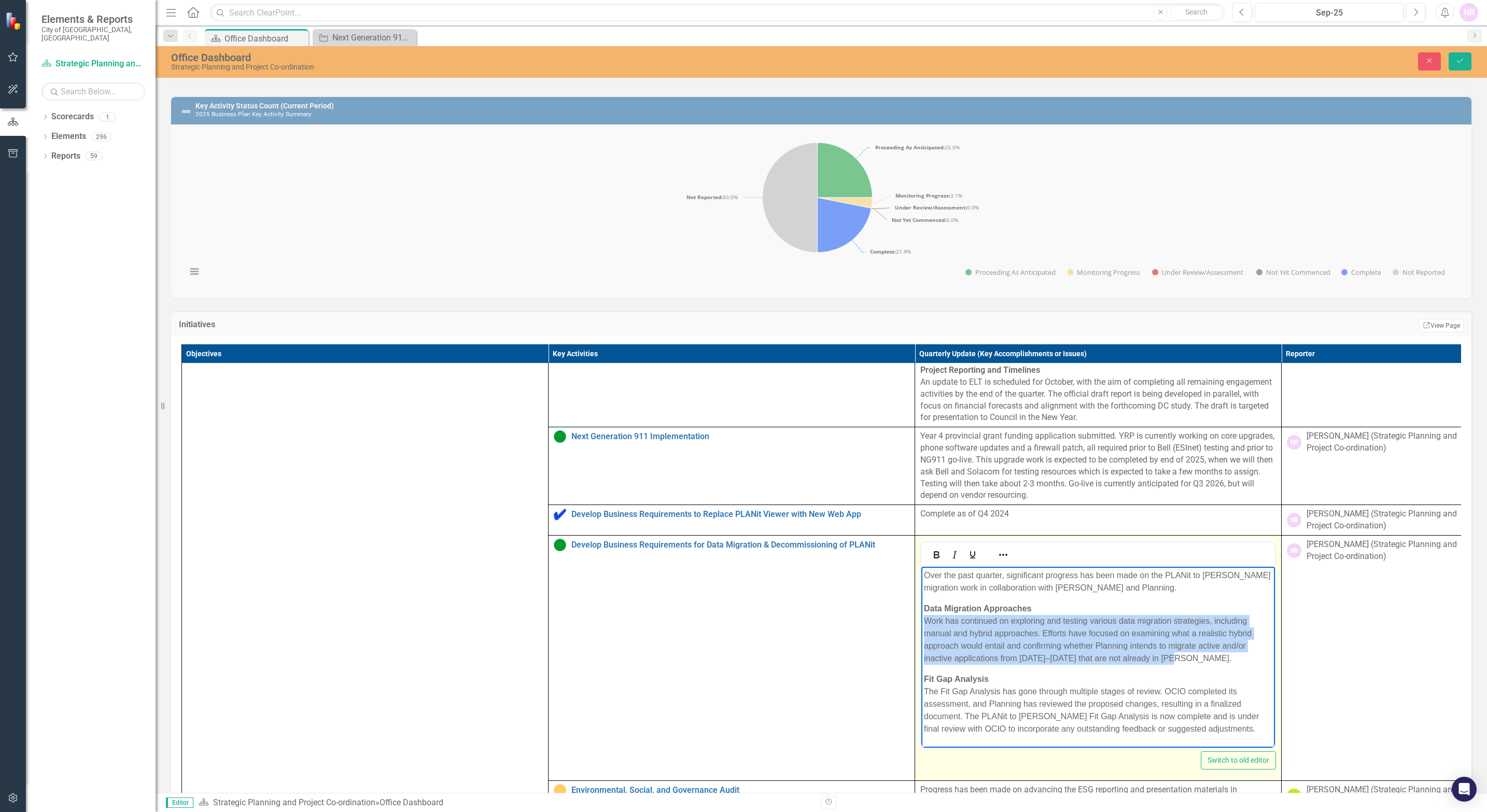
click at [989, 438] on p "Data Migration Approaches Work has continued on exploring and testing various d…" at bounding box center [1098, 633] width 349 height 62
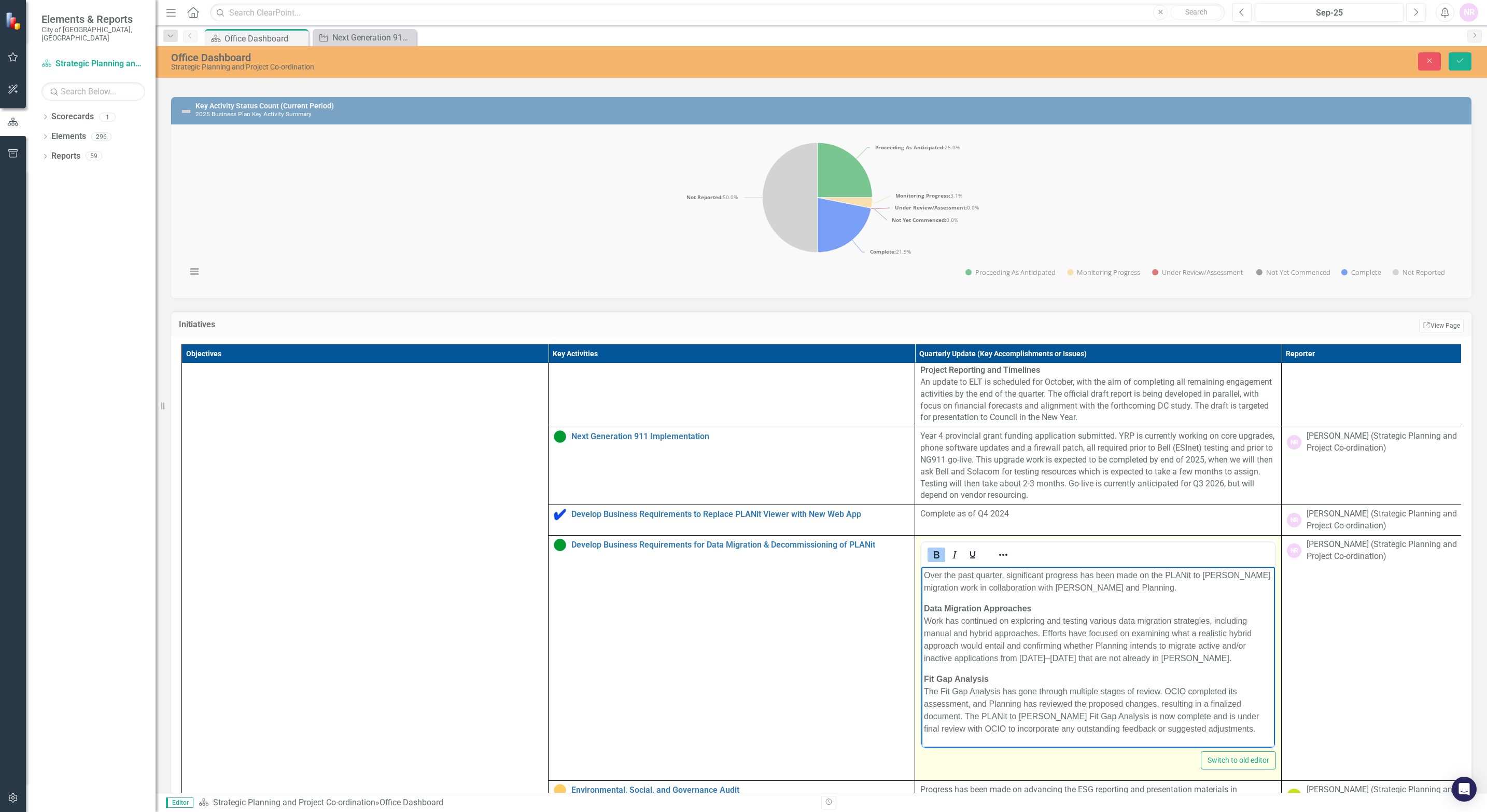
click at [989, 438] on p "Fit Gap Analysis The Fit Gap Analysis has gone through multiple stages of revie…" at bounding box center [1098, 704] width 349 height 62
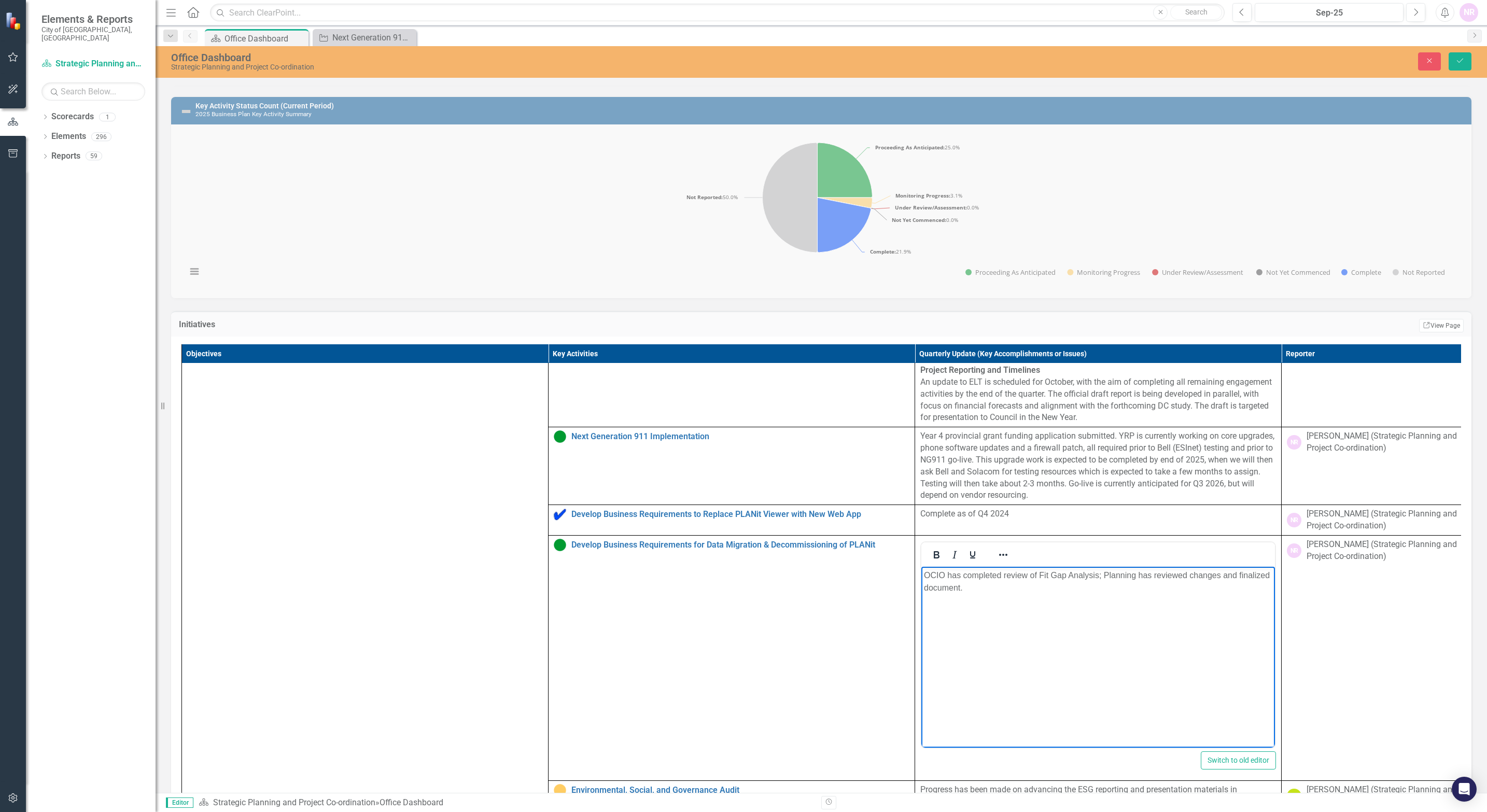
click at [989, 438] on p "OCIO has completed review of Fit Gap Analysis; Planning has reviewed changes an…" at bounding box center [1098, 581] width 349 height 25
click at [989, 438] on p "OCIO has completed review of Fit Gap Analysis (PLANit to [PERSON_NAME]); Planni…" at bounding box center [1098, 581] width 349 height 25
click at [989, 438] on textarea "Rich Text Area. Press ALT-0 for help." at bounding box center [978, 665] width 109 height 28
drag, startPoint x: 935, startPoint y: 621, endPoint x: 941, endPoint y: 621, distance: 6.0
click at [935, 438] on body "OCIO has completed review of Fit Gap Analysis (PLANit to [PERSON_NAME]); Planni…" at bounding box center [1098, 643] width 354 height 155
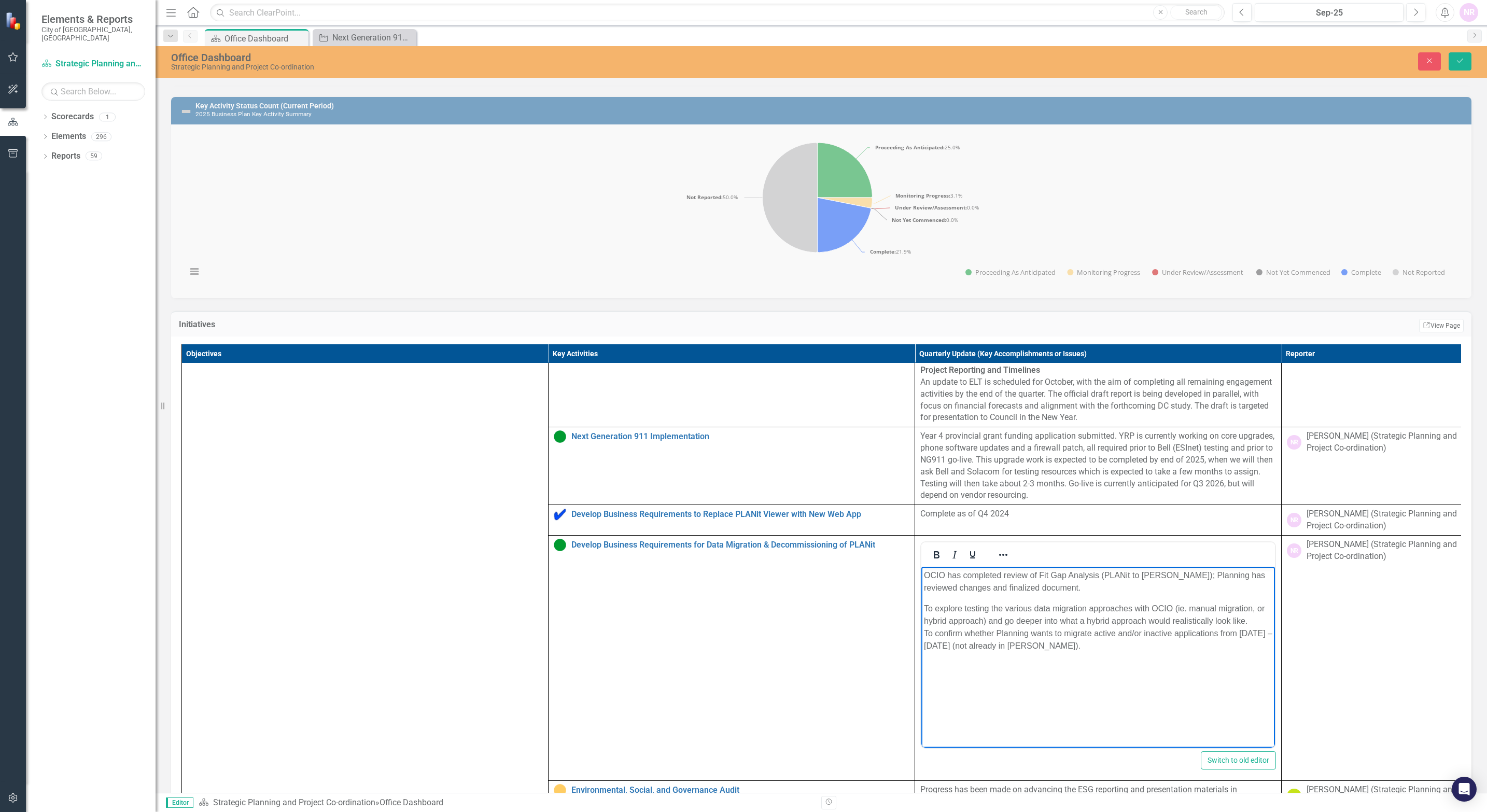
click at [944, 438] on body "OCIO has completed review of Fit Gap Analysis (PLANit to [PERSON_NAME]); Planni…" at bounding box center [1098, 643] width 354 height 155
click at [924, 438] on div "To explore testing the various data migration approaches with OCIO (ie. manual …" at bounding box center [1098, 614] width 349 height 25
click at [989, 438] on div "To confirm whether Planning wants to migrate active and/or inactive application…" at bounding box center [1098, 647] width 349 height 25
drag, startPoint x: 1114, startPoint y: 678, endPoint x: 1029, endPoint y: 680, distance: 85.0
click at [989, 438] on div "To confirm whether Planning wants to migrate active and/or inactive application…" at bounding box center [1098, 659] width 349 height 50
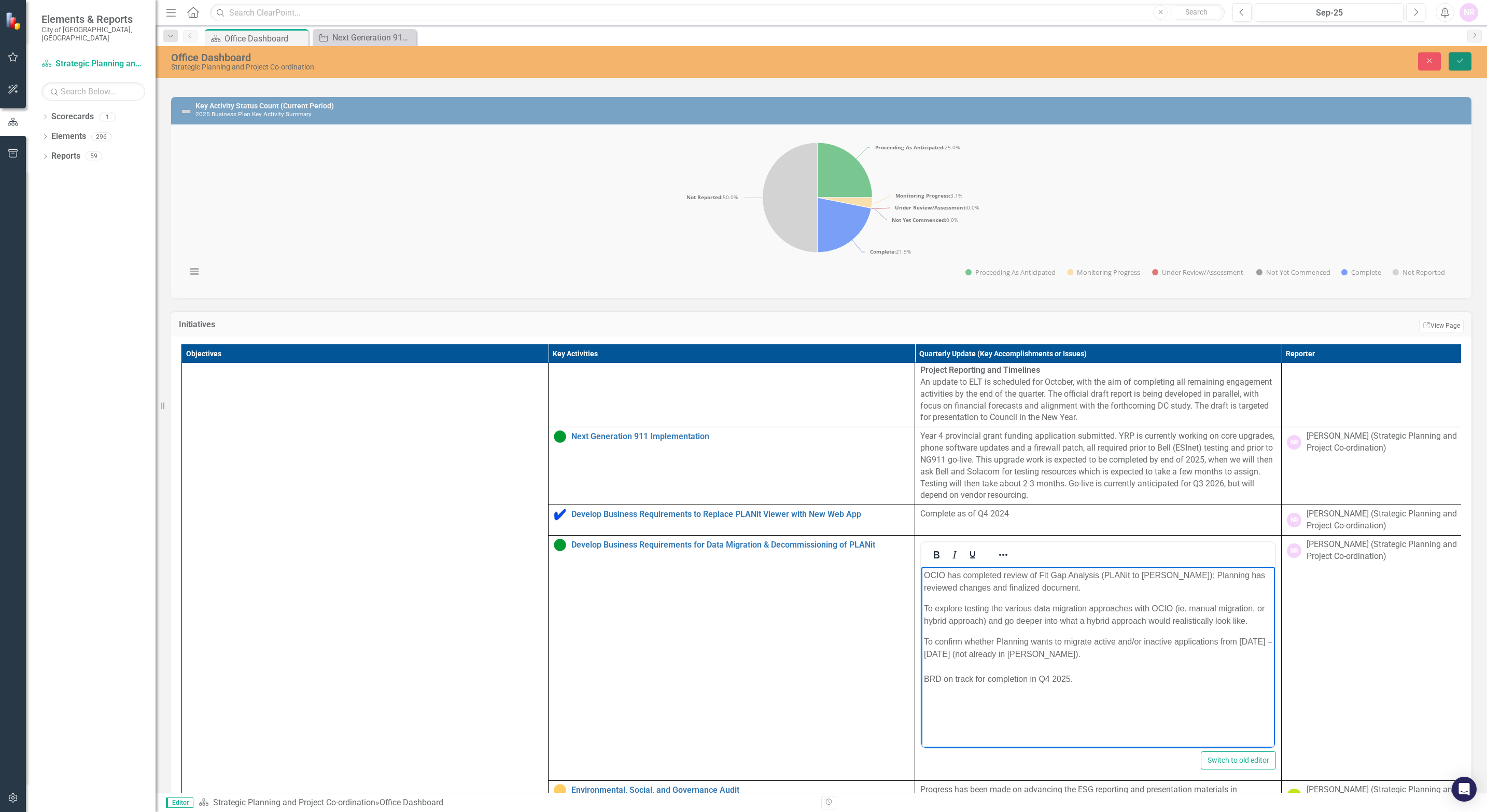
click at [989, 60] on button "Save" at bounding box center [1459, 61] width 23 height 18
